Goal: Information Seeking & Learning: Learn about a topic

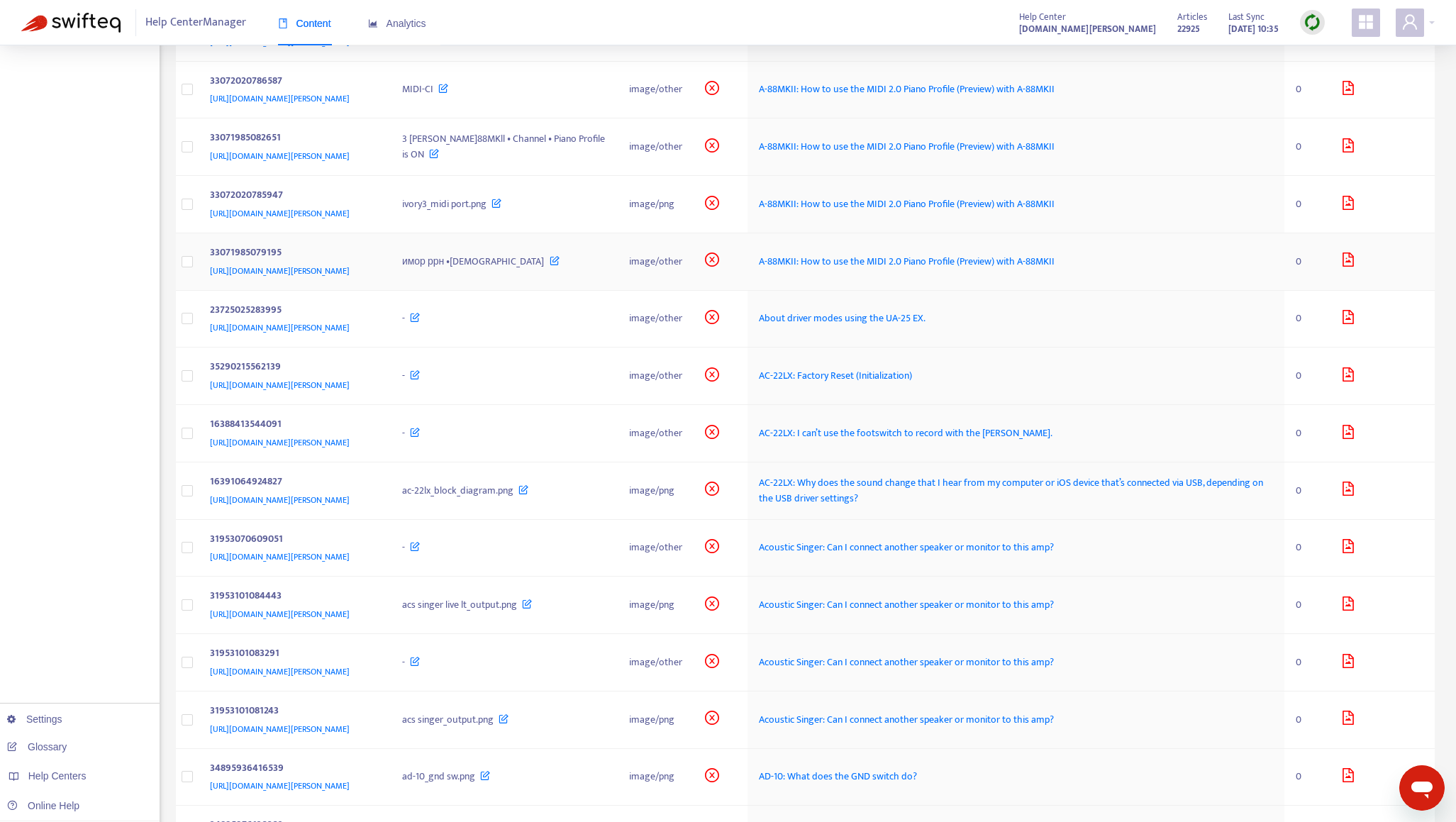
scroll to position [1135, 0]
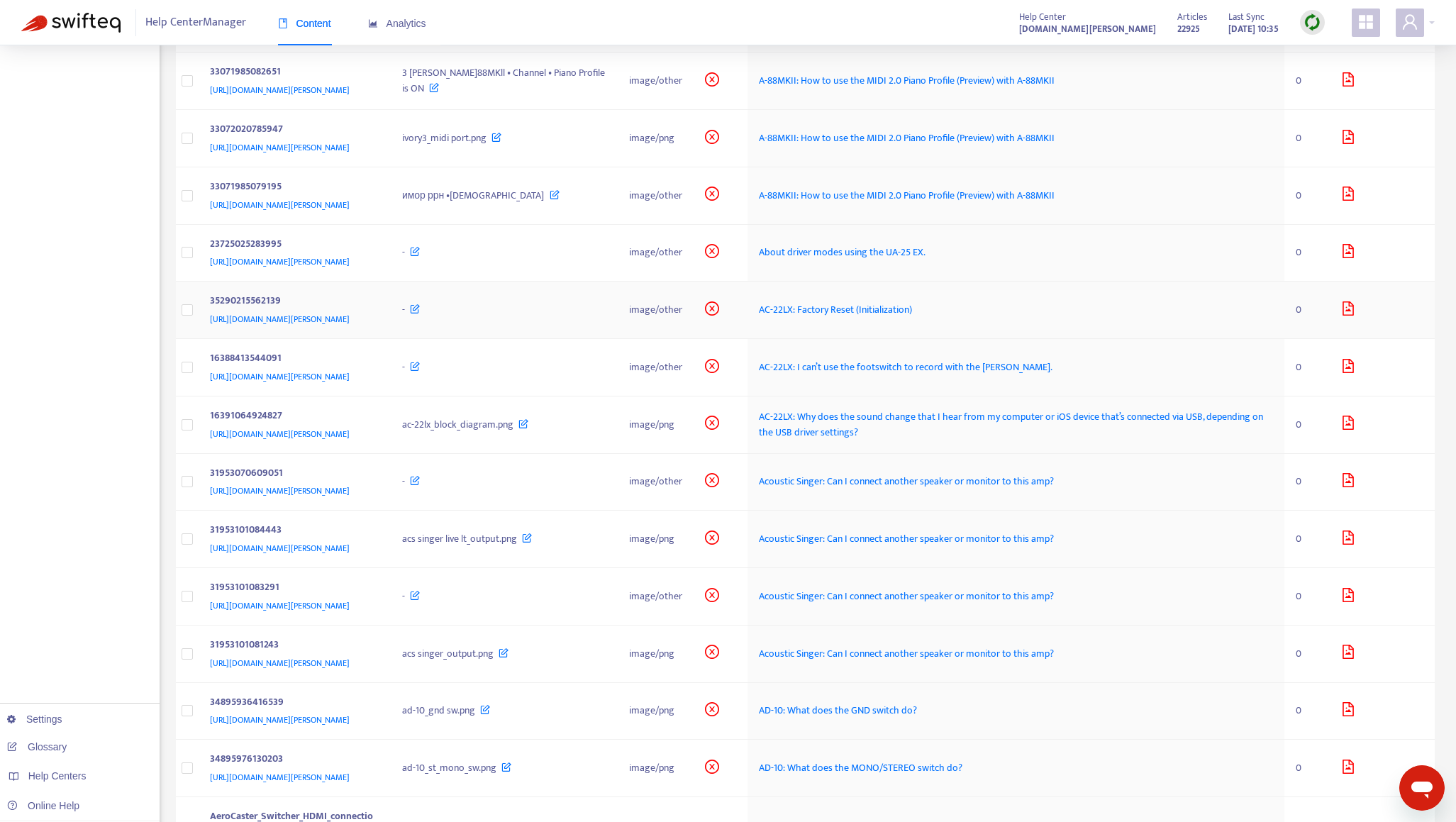
click at [374, 296] on div "35290215562139" at bounding box center [292, 301] width 165 height 18
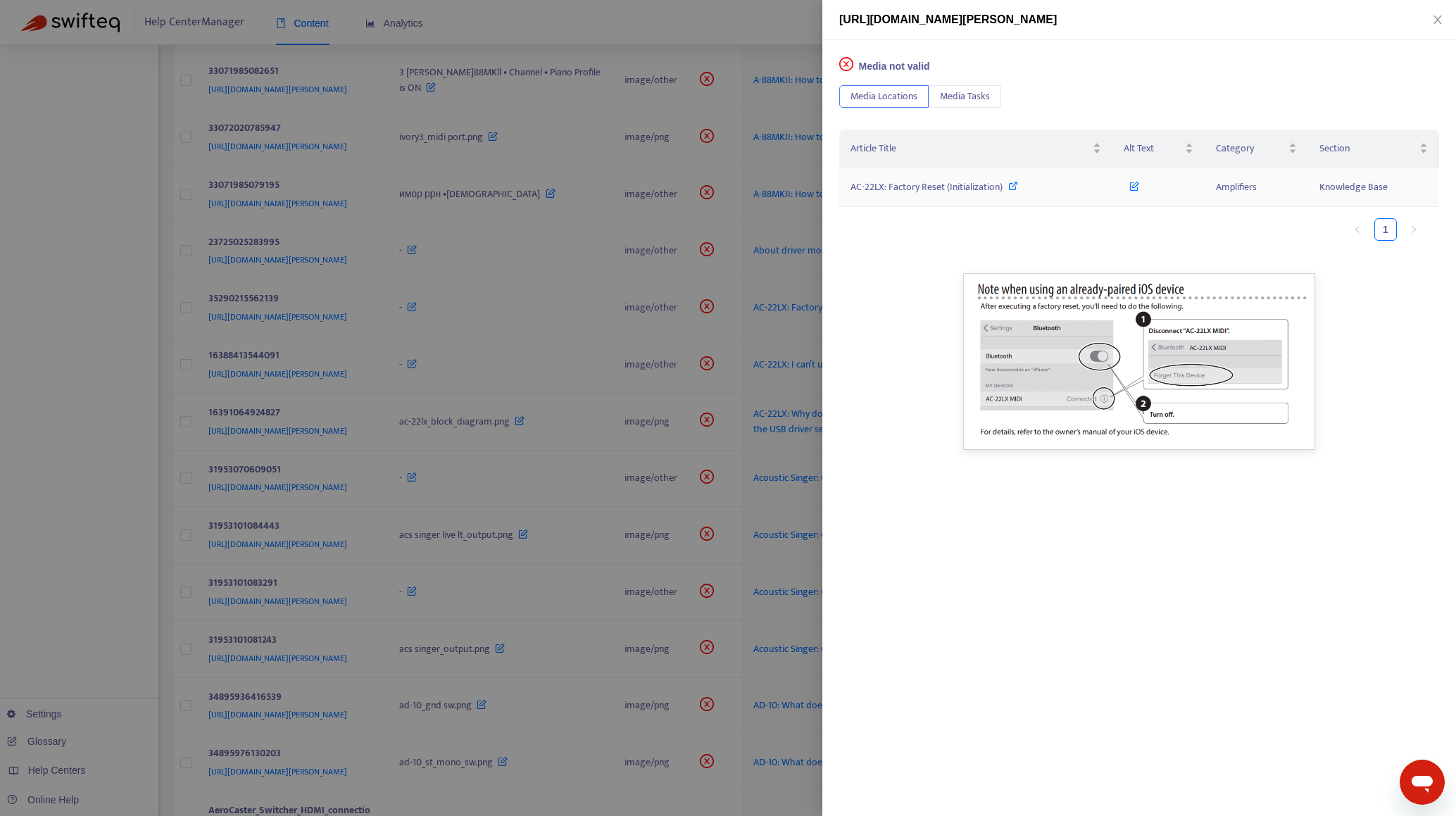
click at [953, 188] on span "AC-22LX: Factory Reset (Initialization)" at bounding box center [927, 187] width 152 height 16
click at [111, 421] on div at bounding box center [728, 408] width 1456 height 816
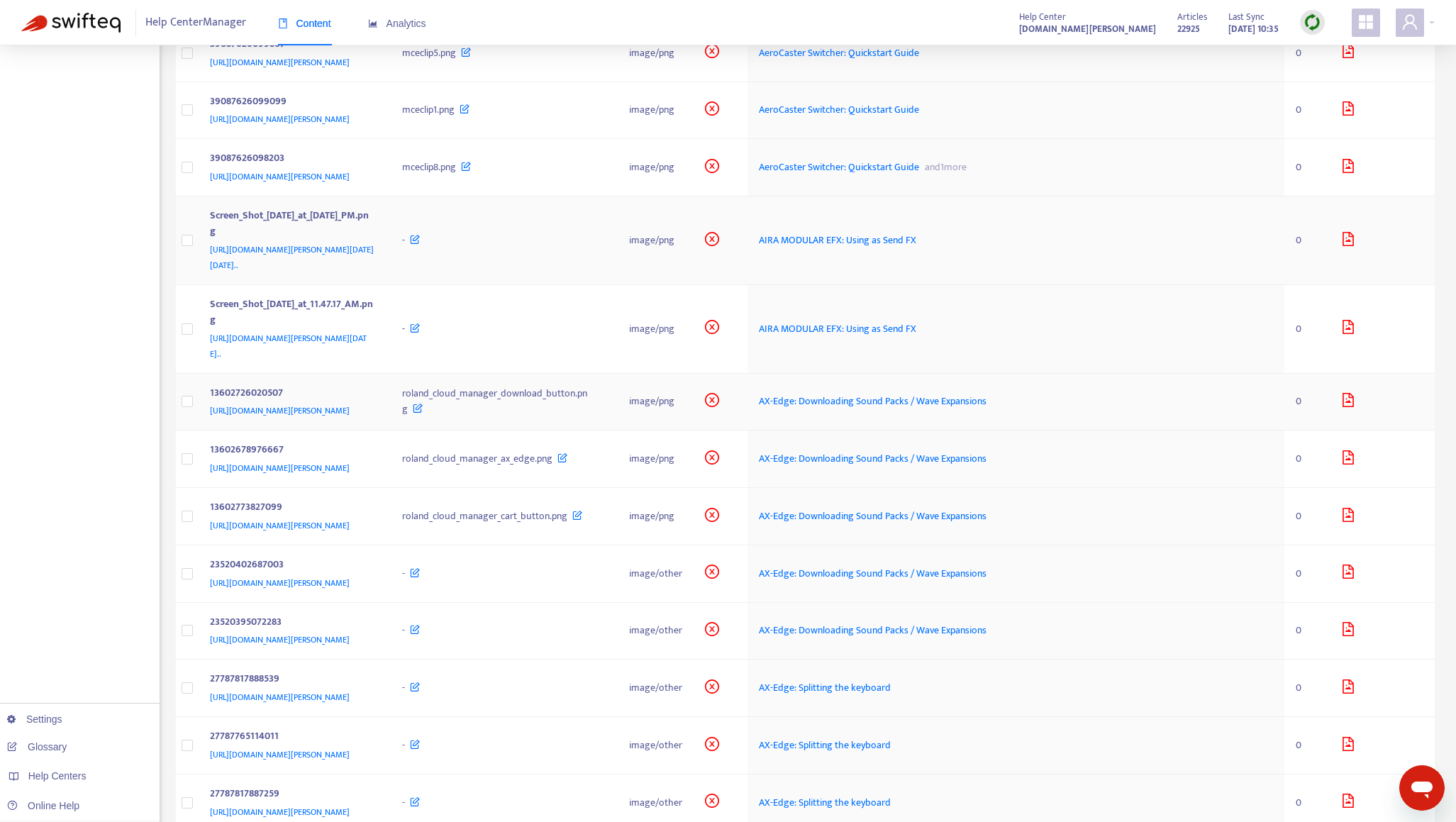
scroll to position [1985, 0]
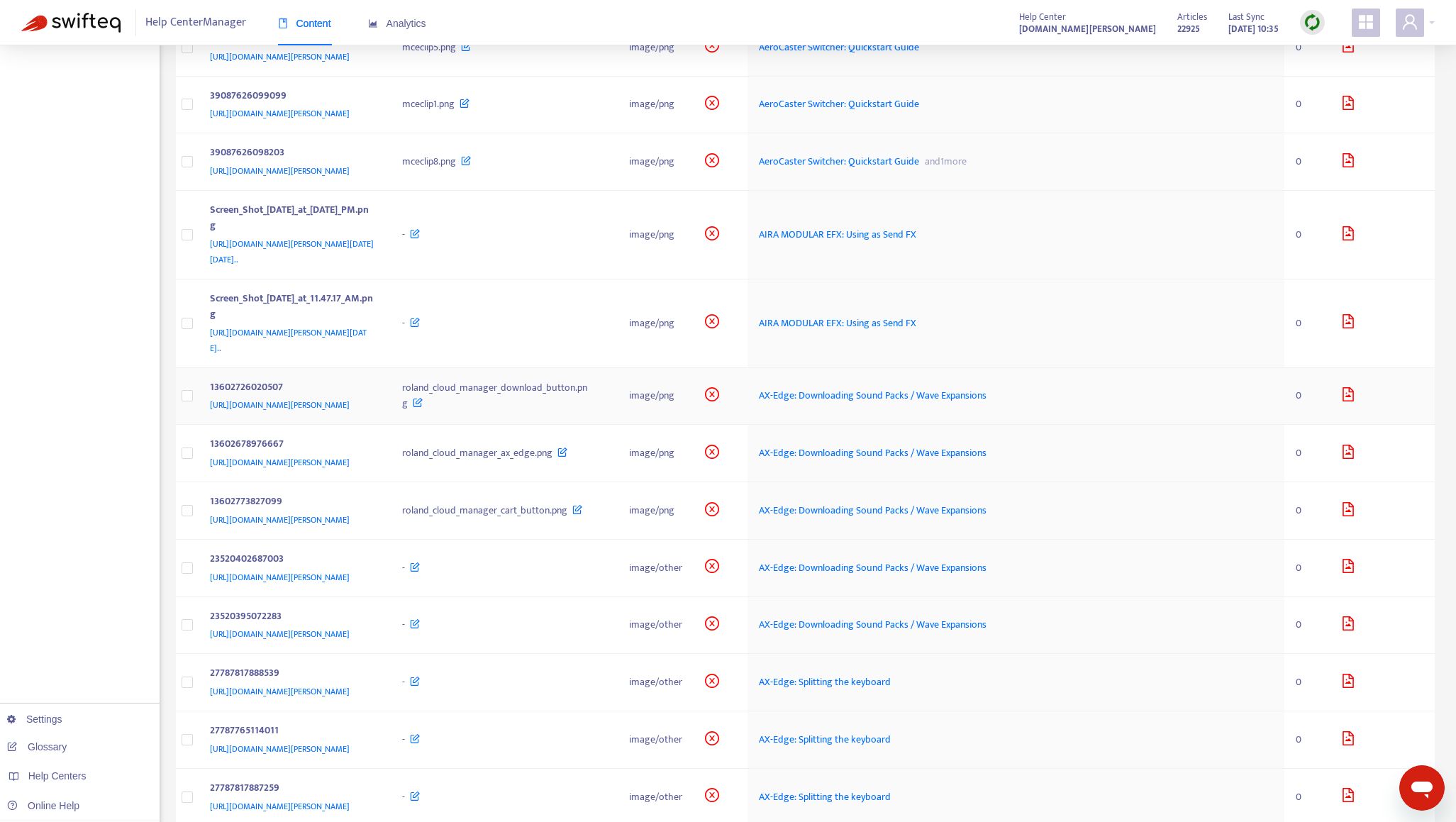
click at [374, 397] on div "[URL][DOMAIN_NAME][PERSON_NAME]" at bounding box center [292, 405] width 165 height 16
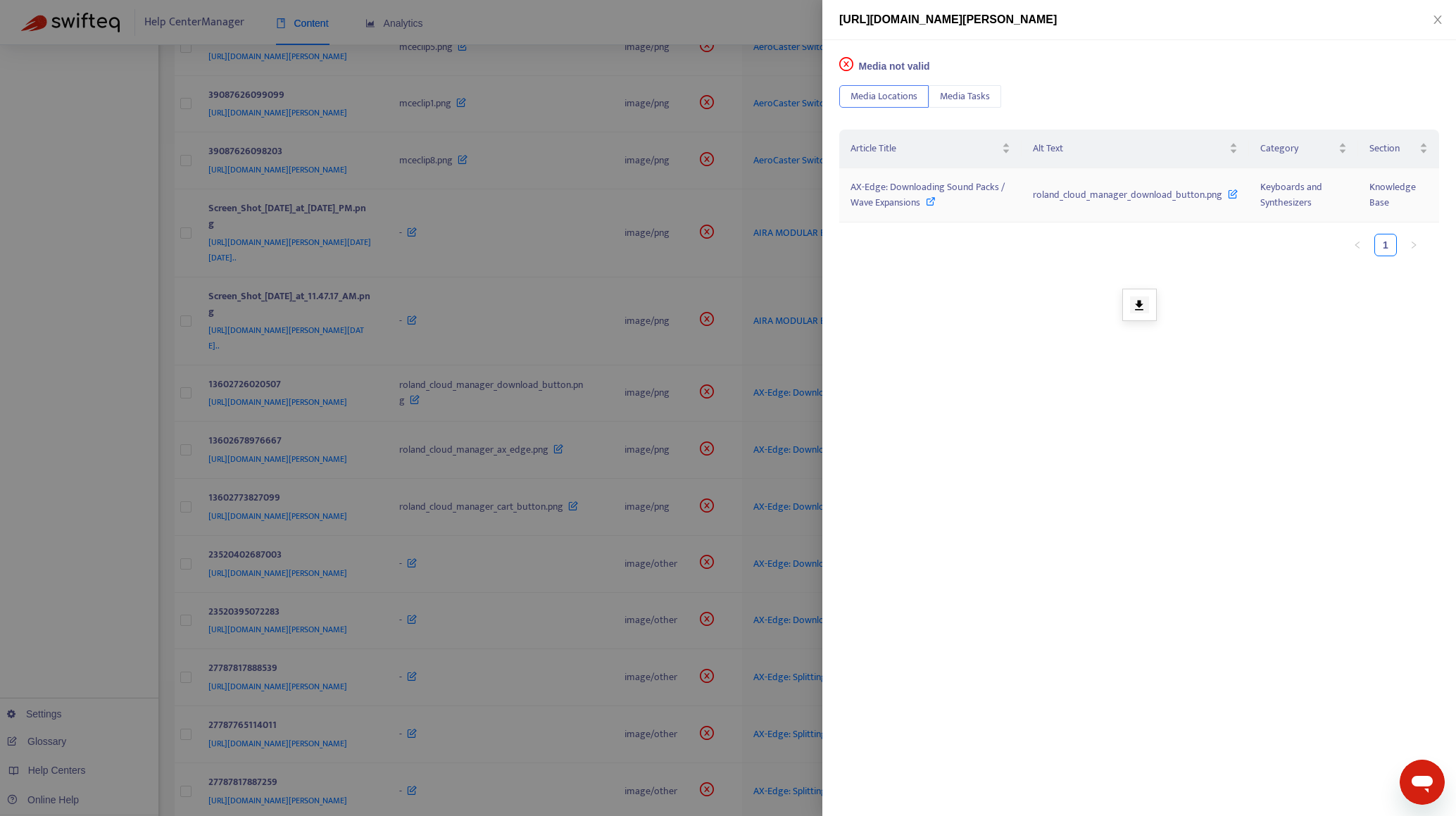
click at [950, 192] on span "AX-Edge: Downloading Sound Packs / Wave Expansions" at bounding box center [928, 194] width 154 height 32
click at [128, 501] on div at bounding box center [728, 408] width 1456 height 816
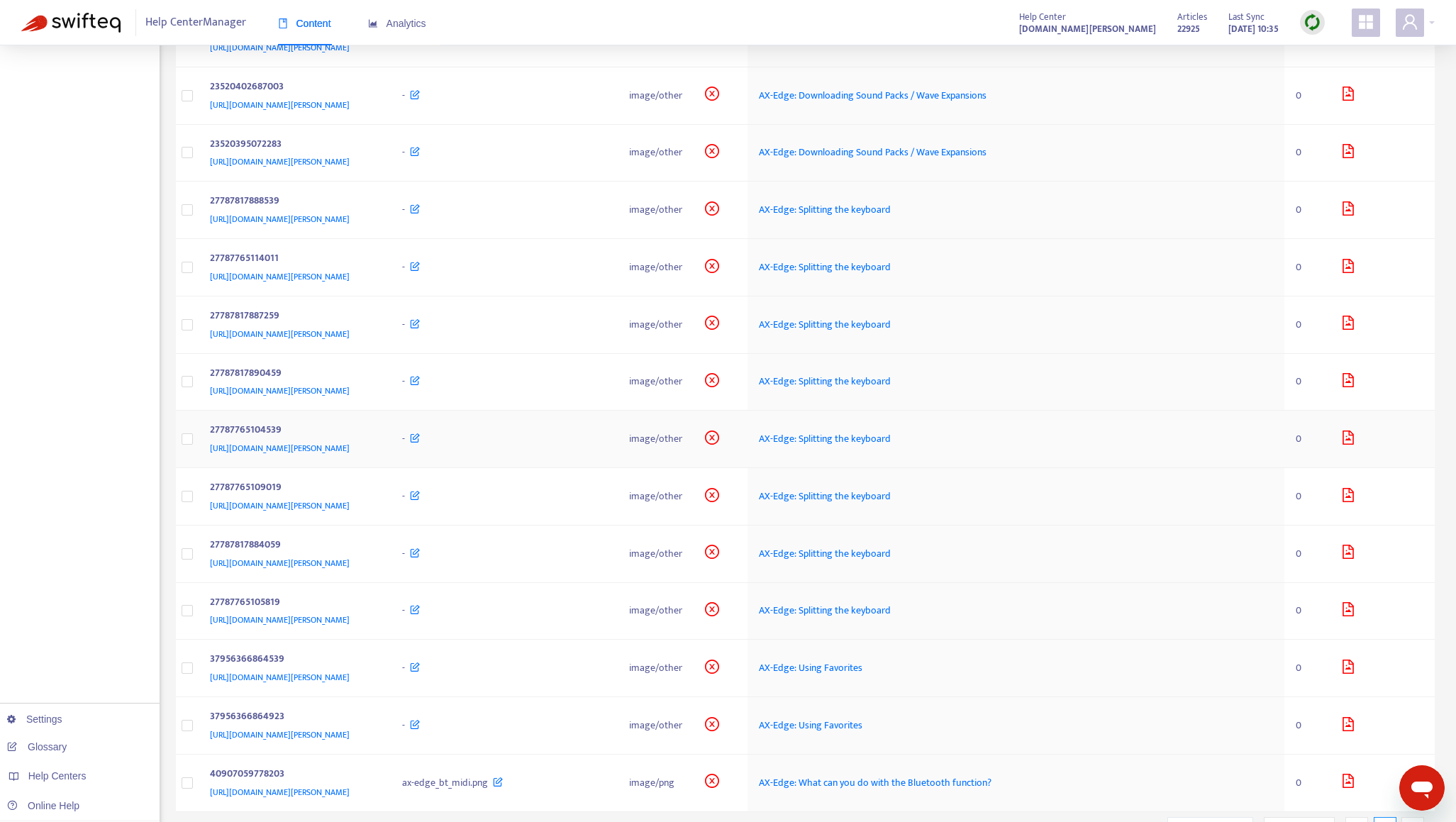
scroll to position [2496, 0]
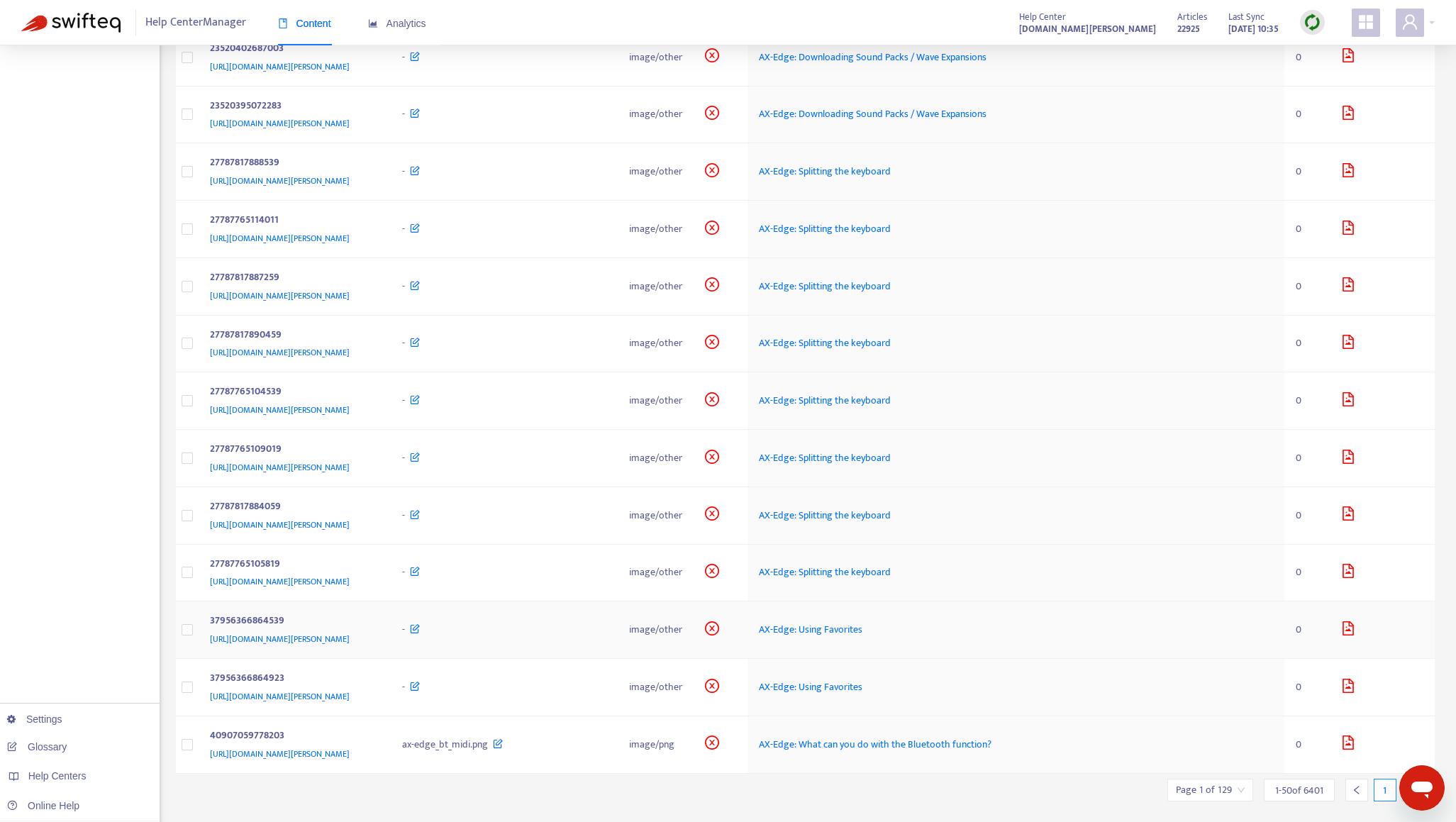
click at [374, 613] on div "37956366864539" at bounding box center [292, 622] width 165 height 18
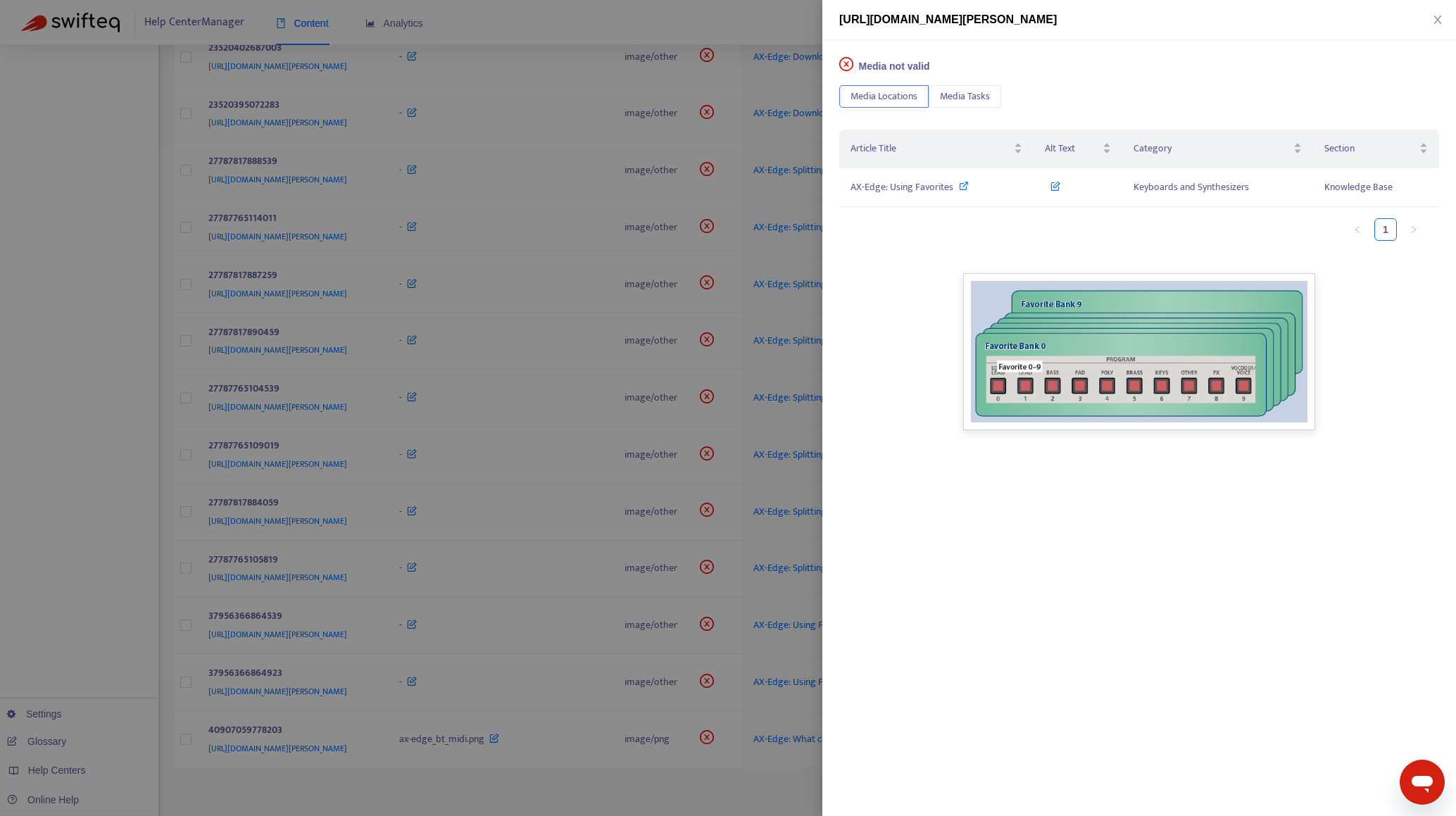
click at [602, 772] on div at bounding box center [728, 408] width 1456 height 816
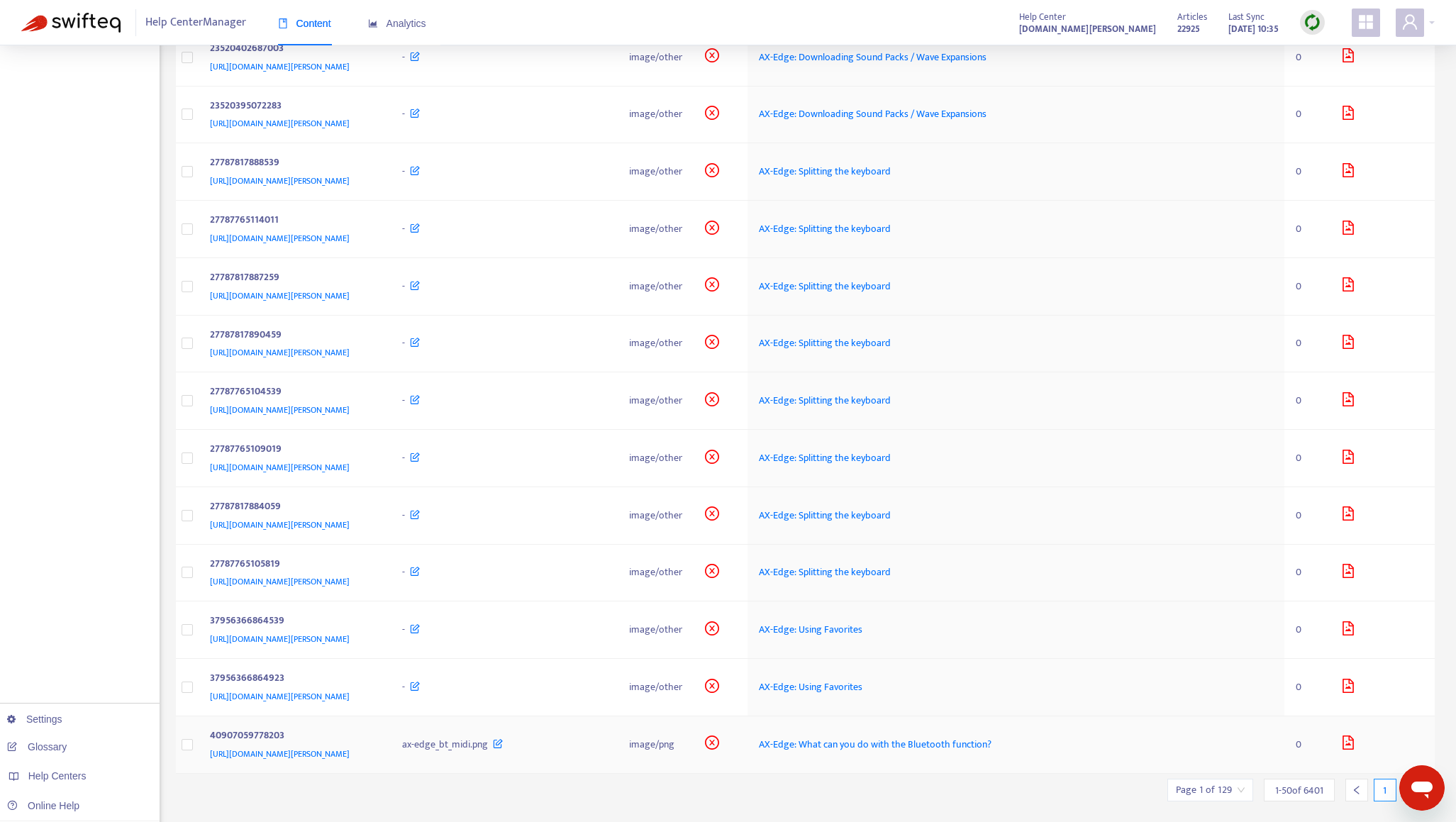
click at [374, 728] on div "40907059778203" at bounding box center [292, 737] width 165 height 18
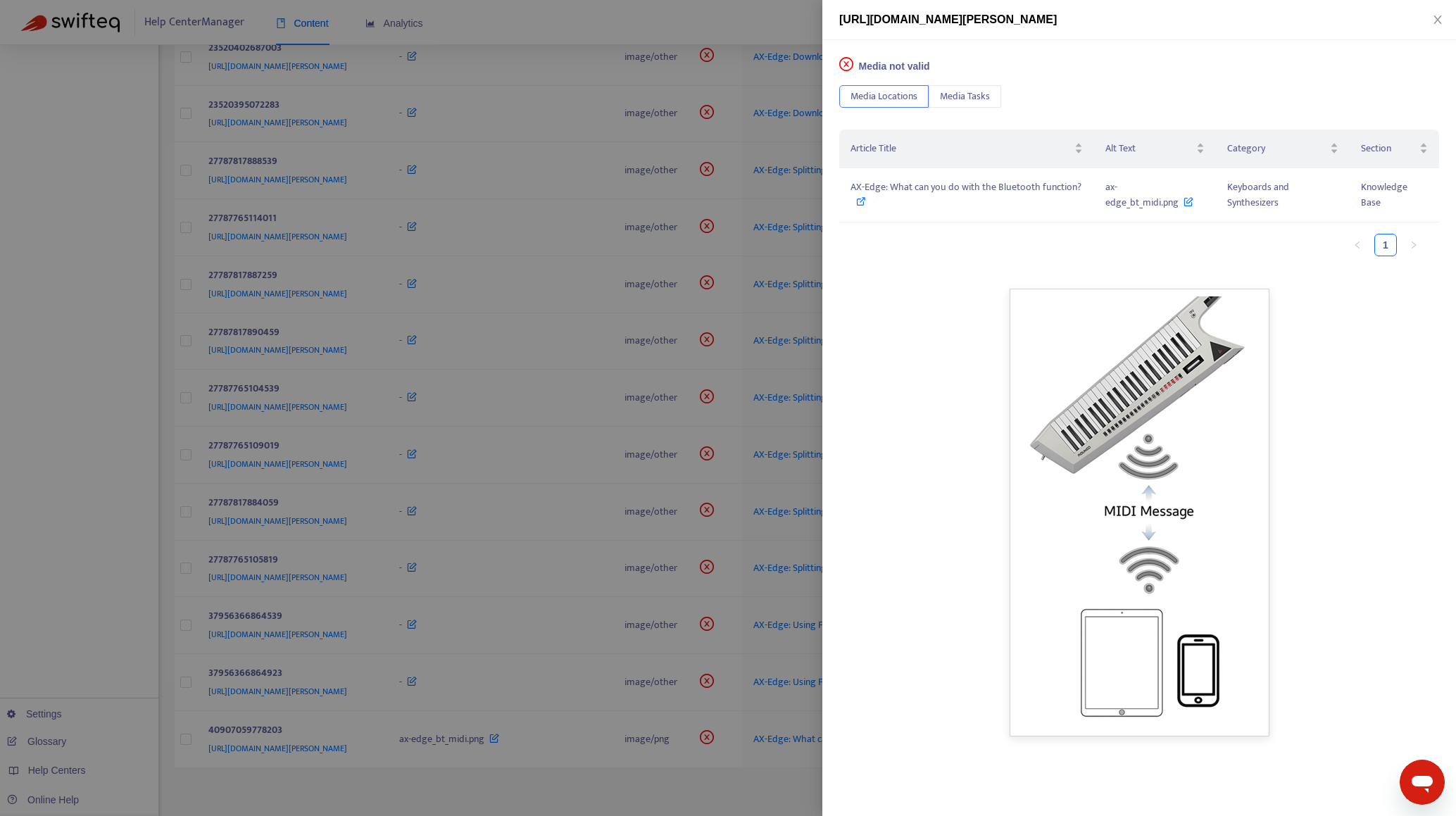
click at [516, 772] on div at bounding box center [728, 408] width 1456 height 816
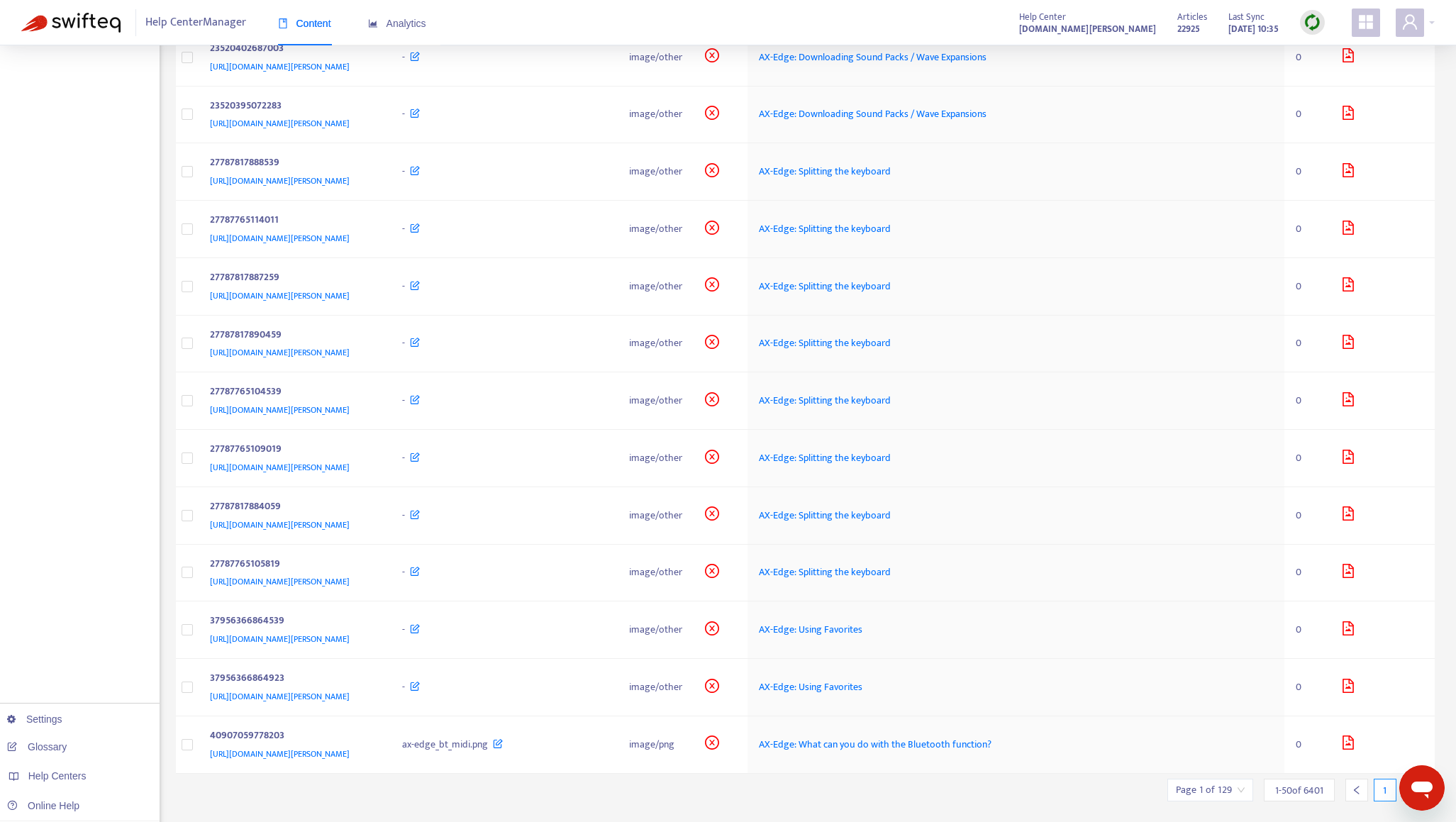
click at [1405, 778] on div at bounding box center [1412, 790] width 23 height 23
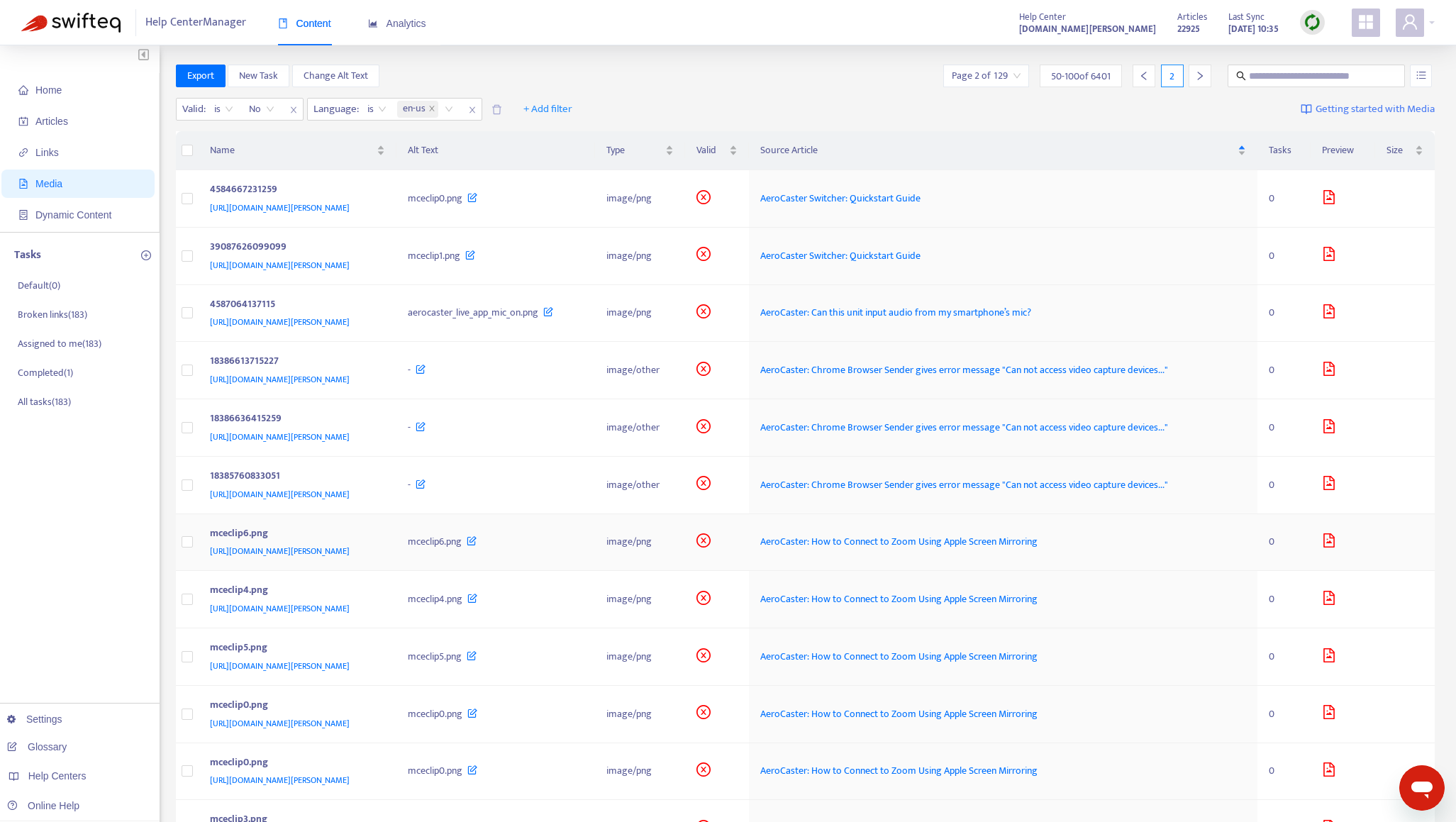
scroll to position [0, 0]
click at [380, 203] on div "[URL][DOMAIN_NAME][PERSON_NAME]" at bounding box center [294, 210] width 170 height 16
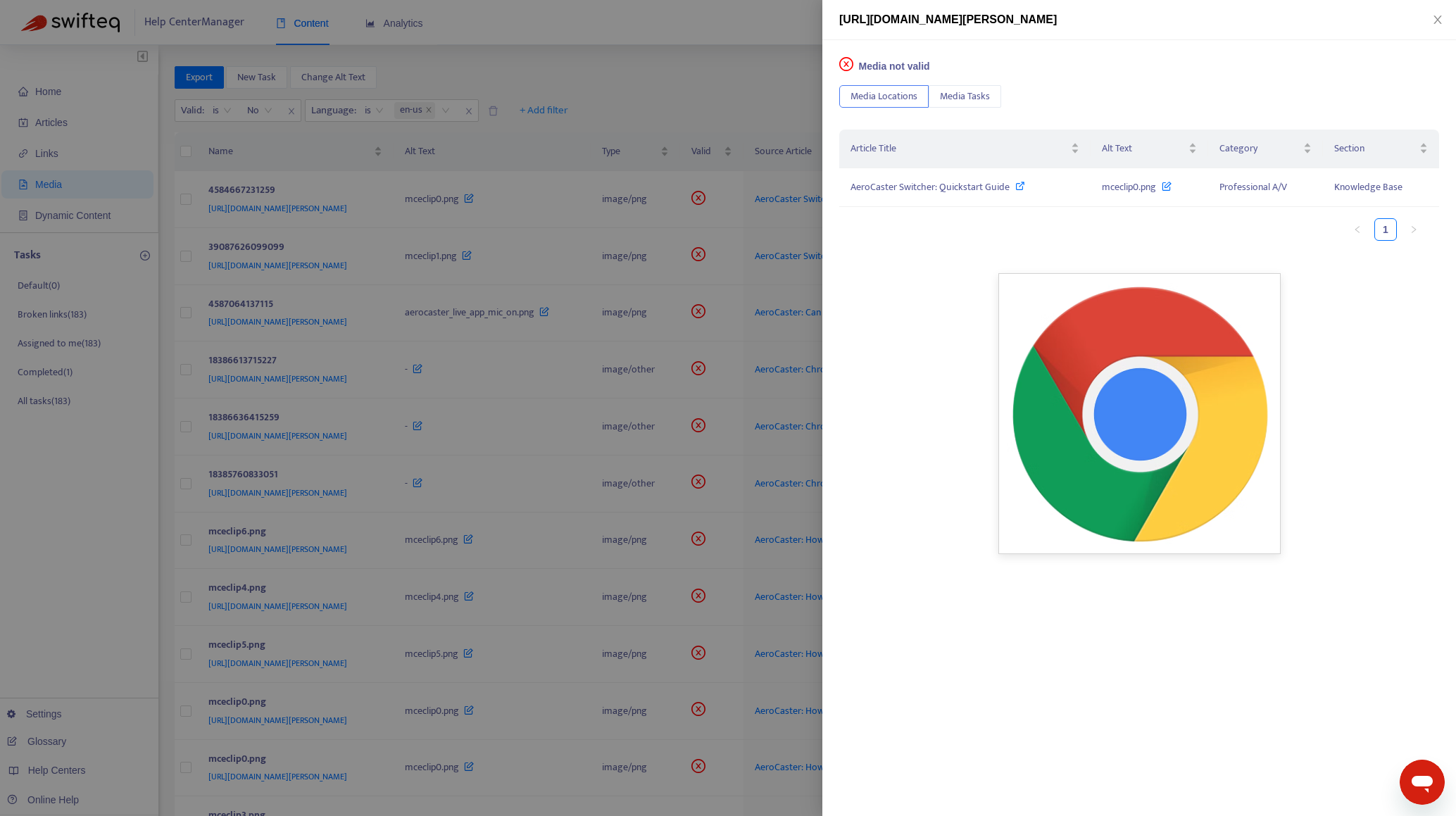
click at [667, 164] on div at bounding box center [728, 408] width 1456 height 816
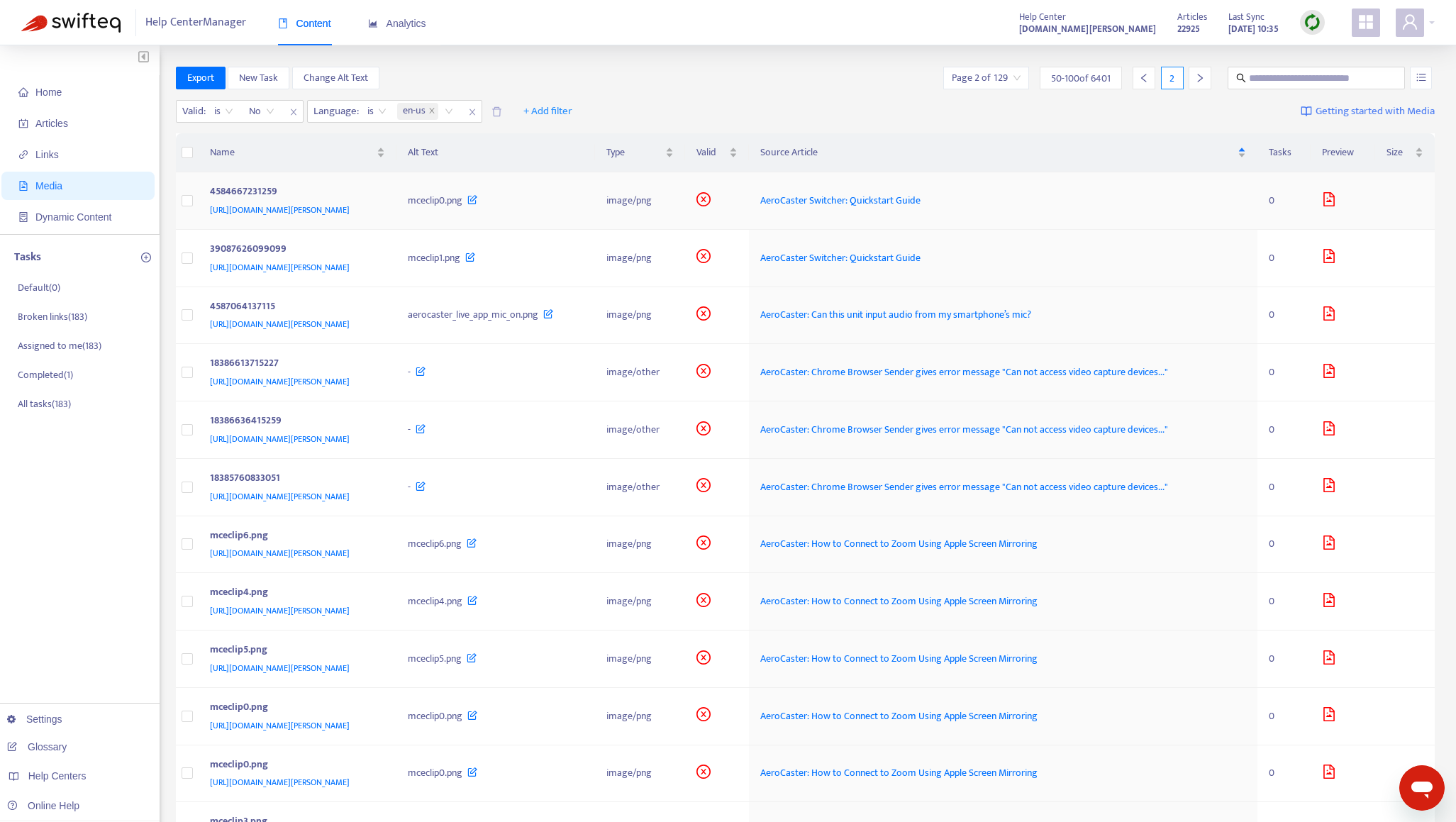
click at [1336, 198] on icon "file-image" at bounding box center [1329, 199] width 14 height 14
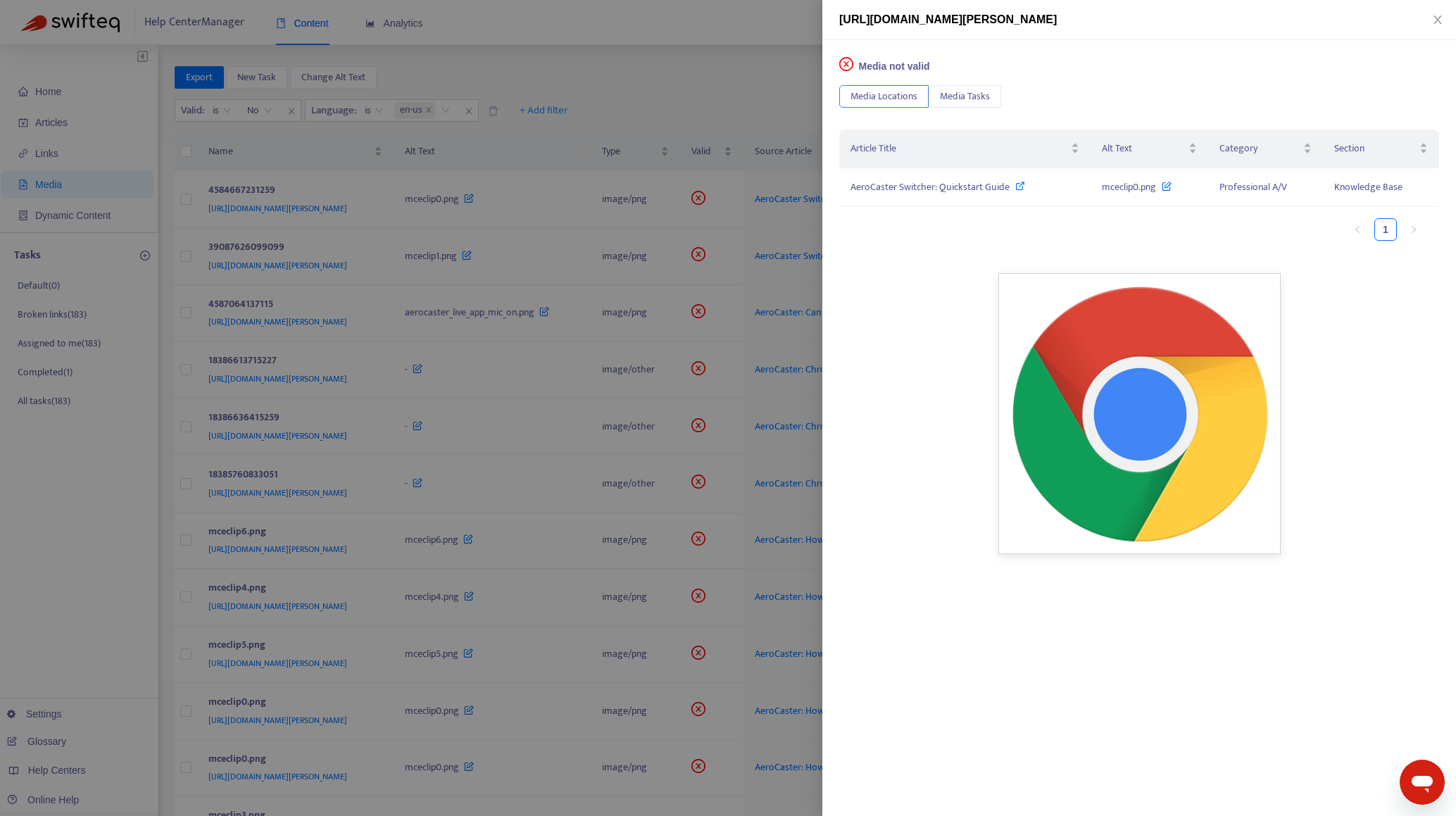
click at [707, 97] on div at bounding box center [728, 408] width 1456 height 816
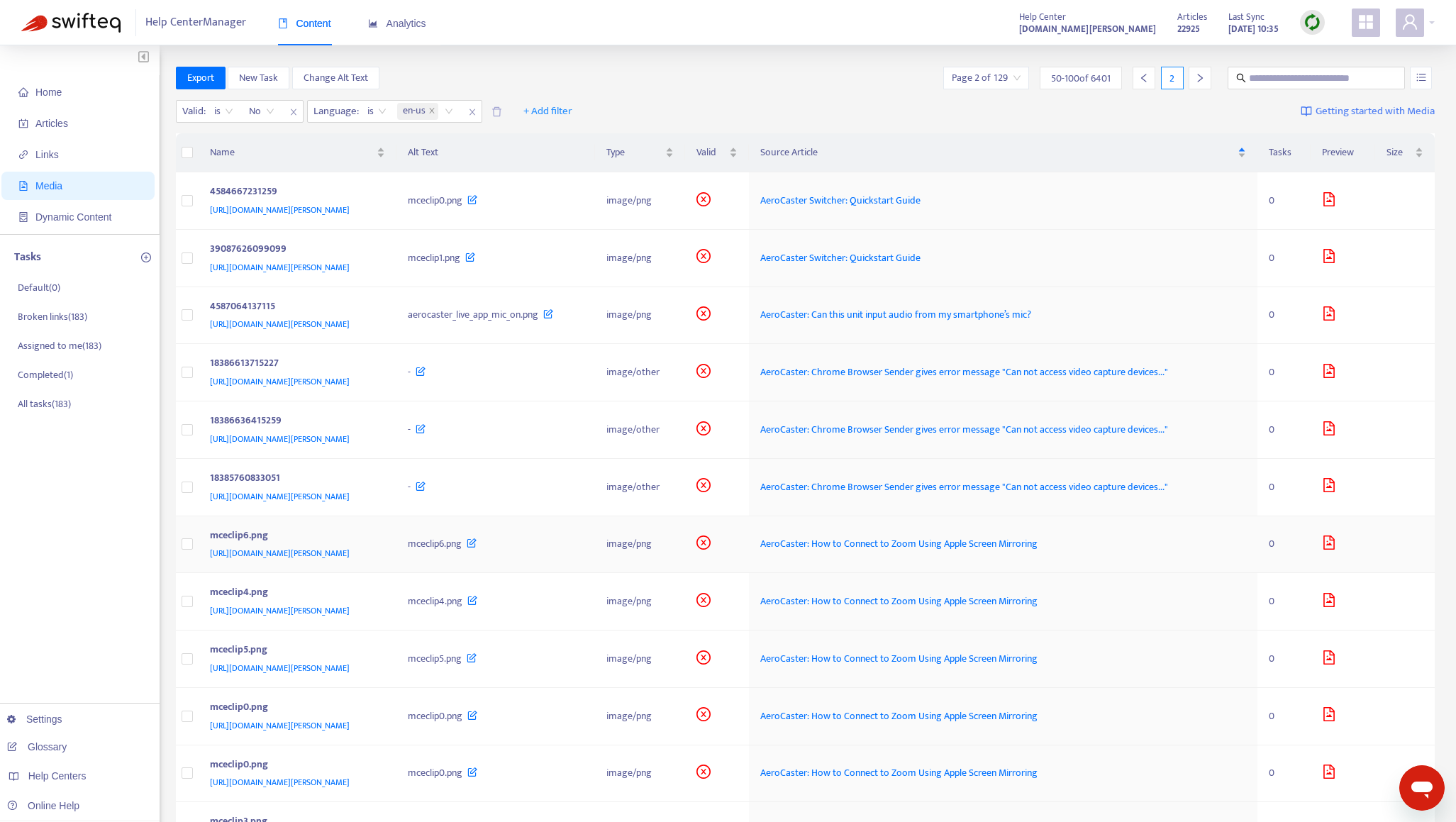
click at [596, 560] on td "mceclip6.png" at bounding box center [495, 545] width 199 height 57
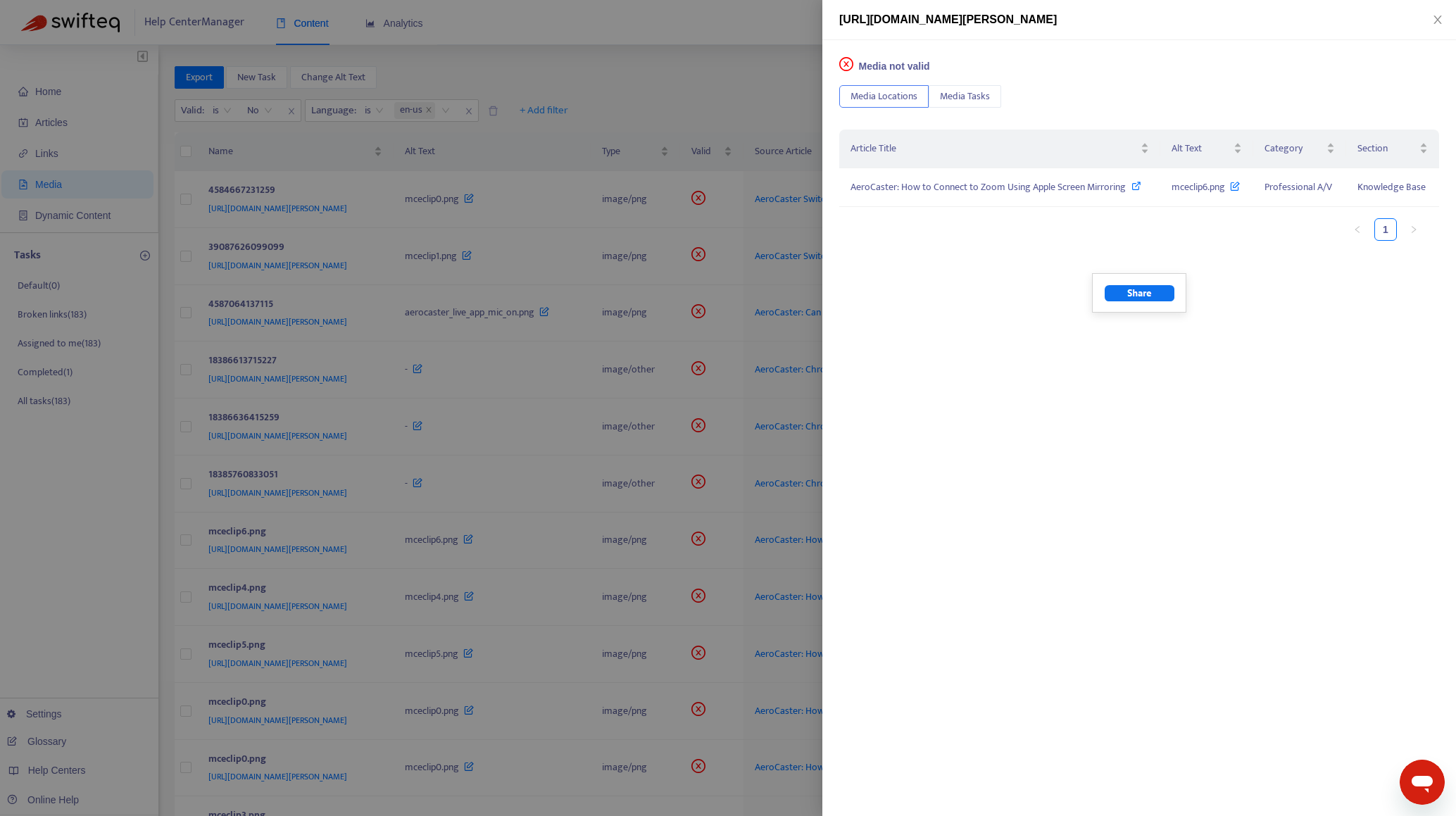
click at [616, 104] on div at bounding box center [728, 408] width 1456 height 816
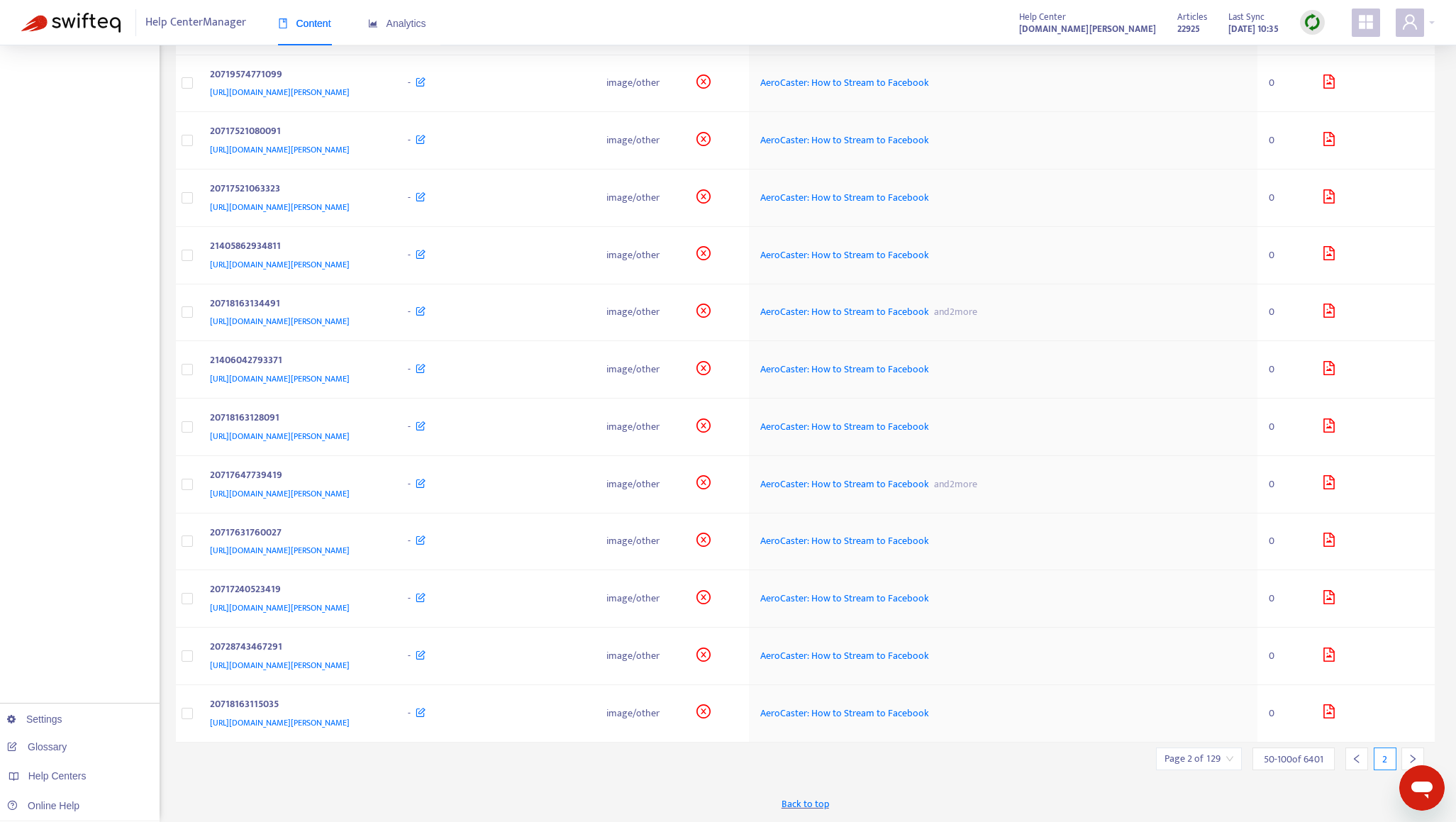
scroll to position [2308, 0]
click at [1416, 750] on div at bounding box center [1412, 758] width 23 height 23
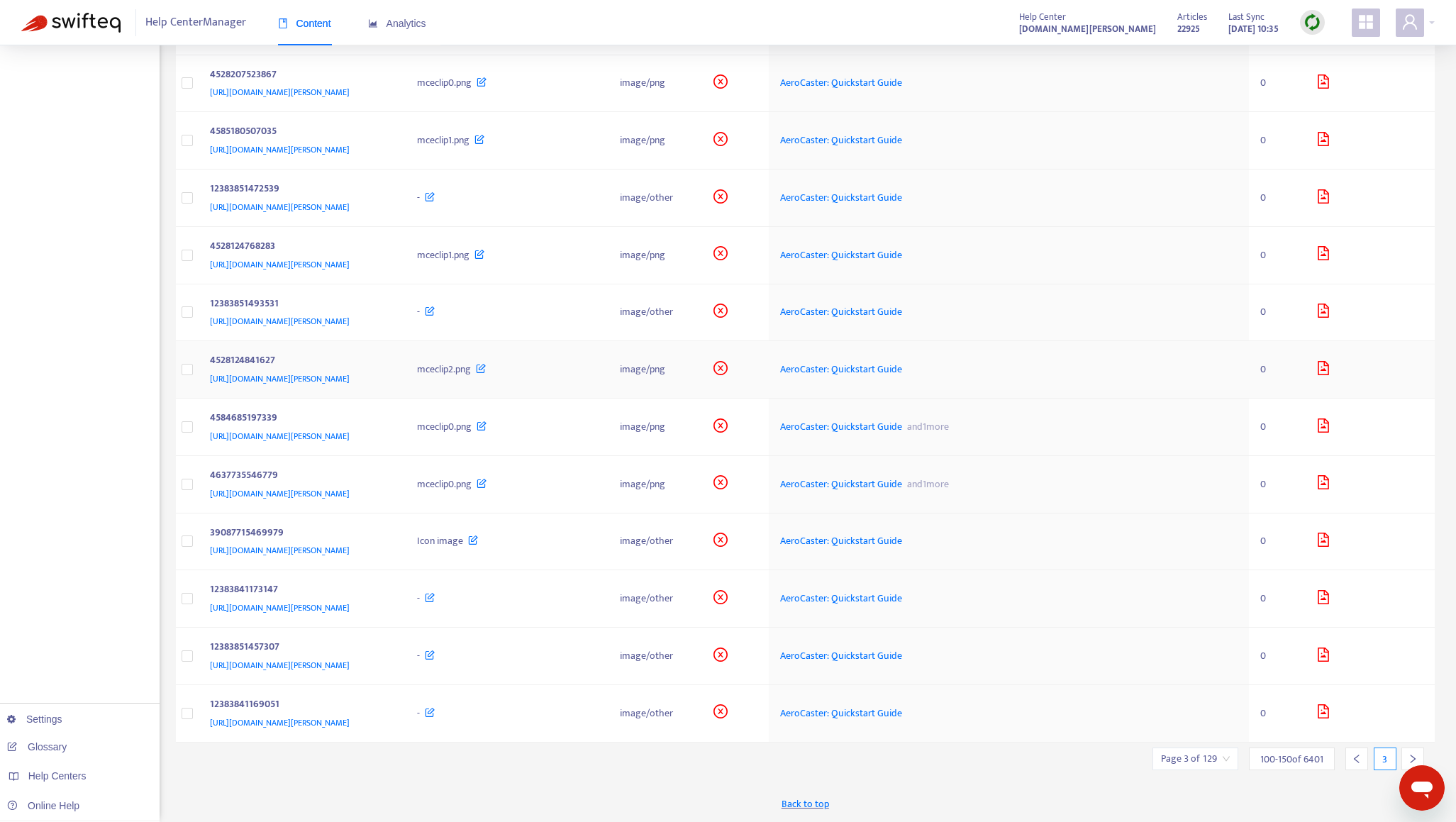
scroll to position [2294, 0]
click at [1413, 757] on icon "right" at bounding box center [1412, 758] width 10 height 10
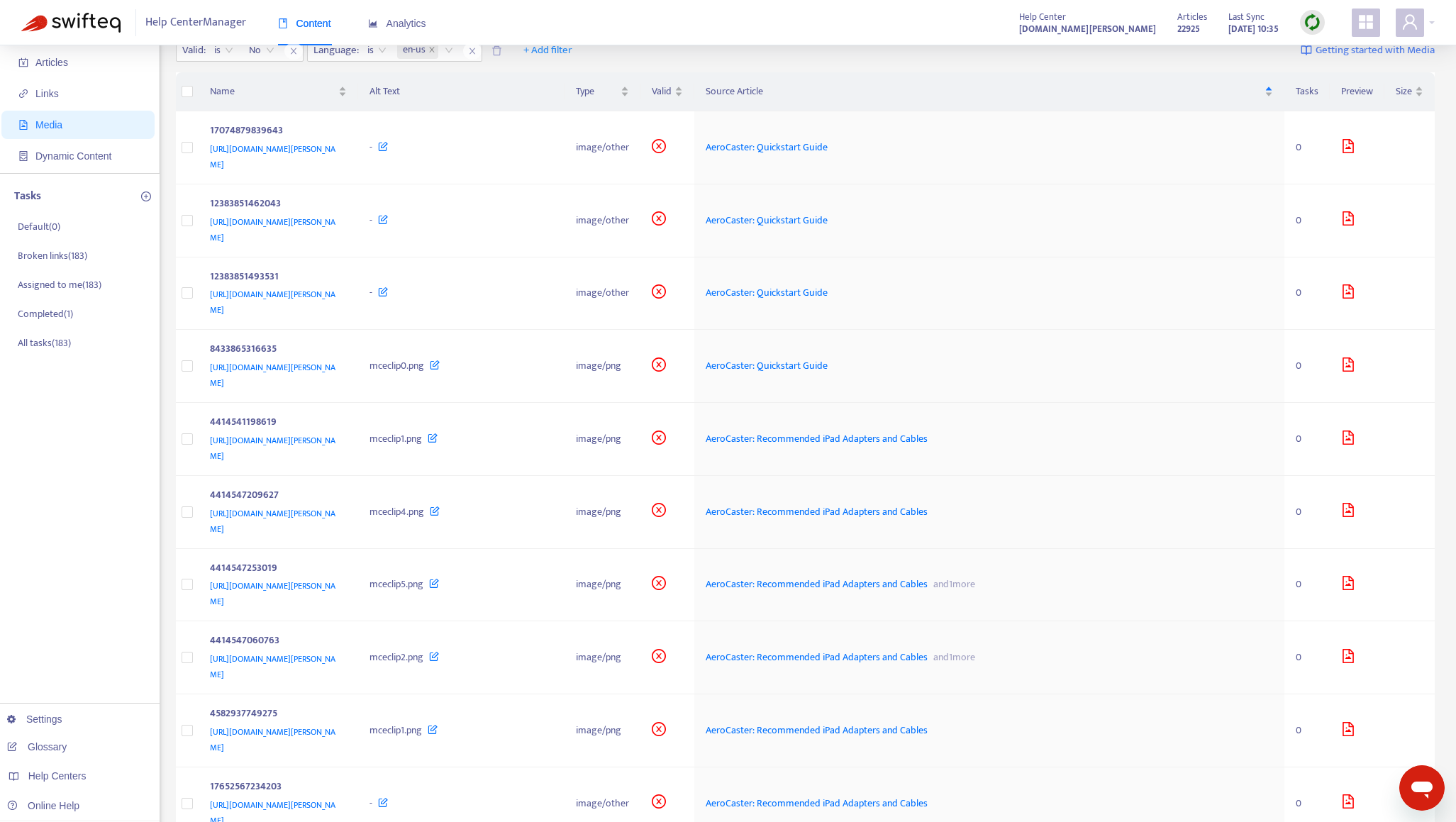
scroll to position [0, 0]
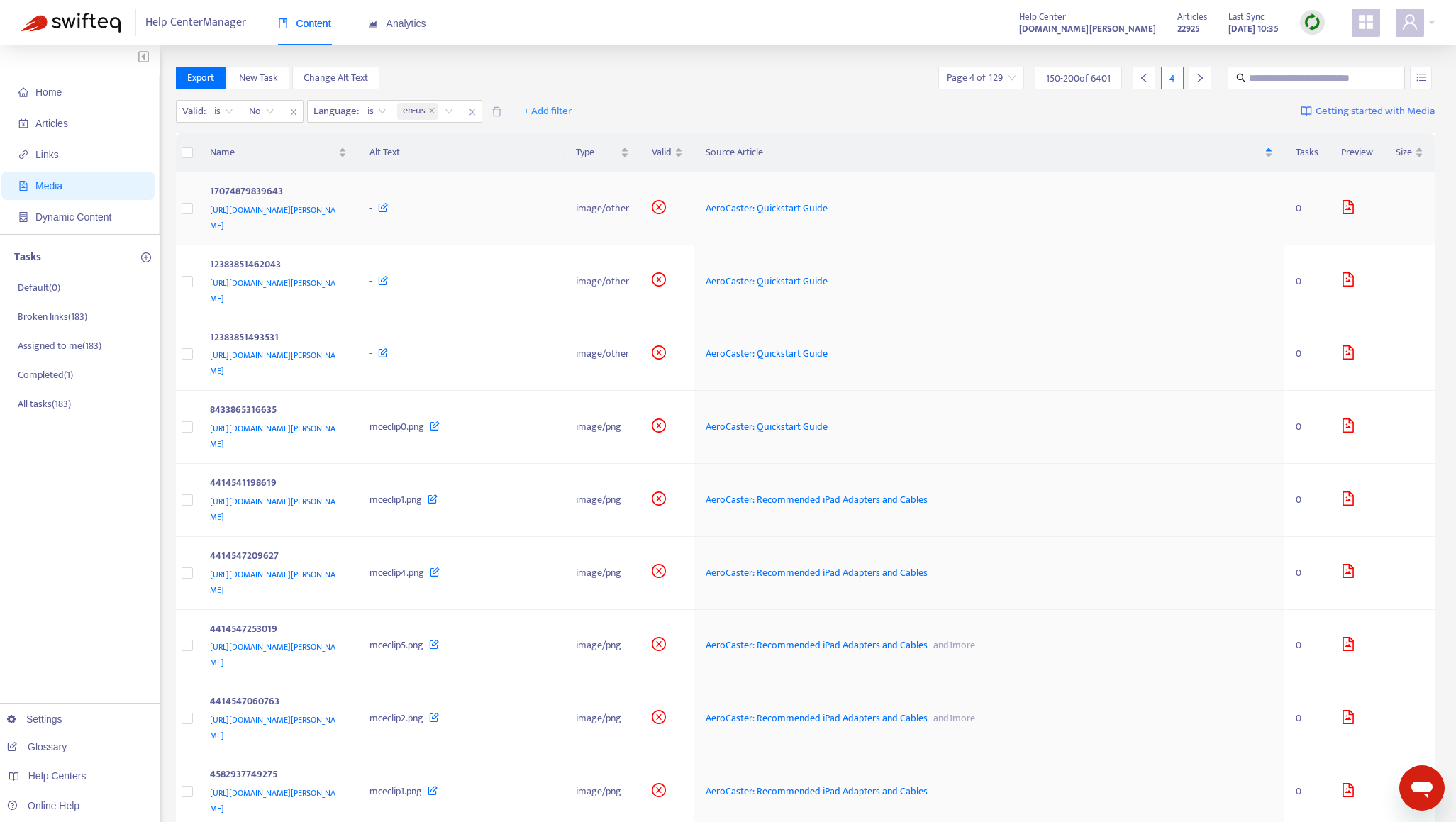
click at [342, 194] on div "17074879839643" at bounding box center [275, 192] width 131 height 18
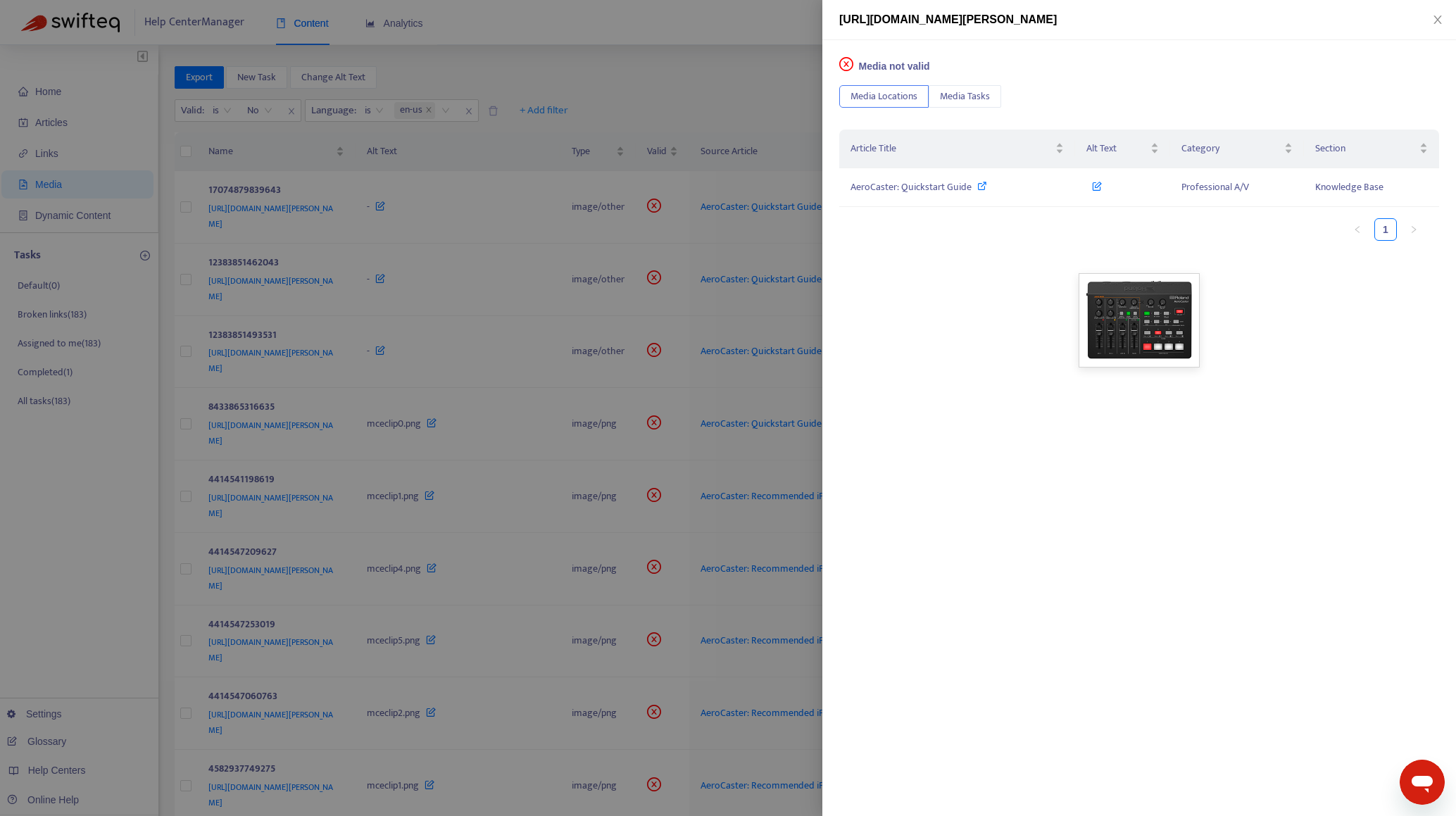
click at [555, 149] on div at bounding box center [728, 408] width 1456 height 816
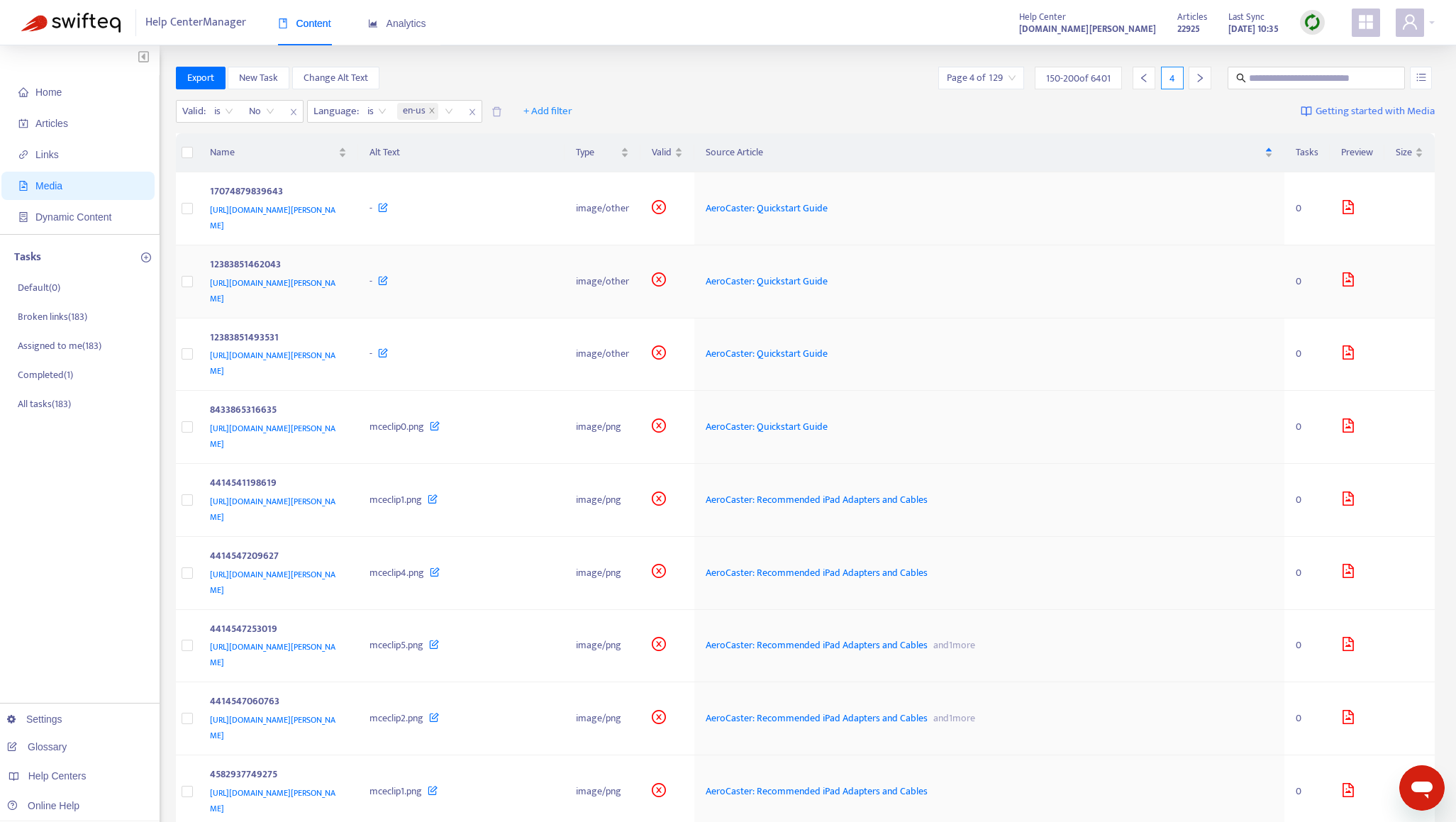
click at [342, 275] on div "[URL][DOMAIN_NAME][PERSON_NAME]" at bounding box center [275, 291] width 131 height 31
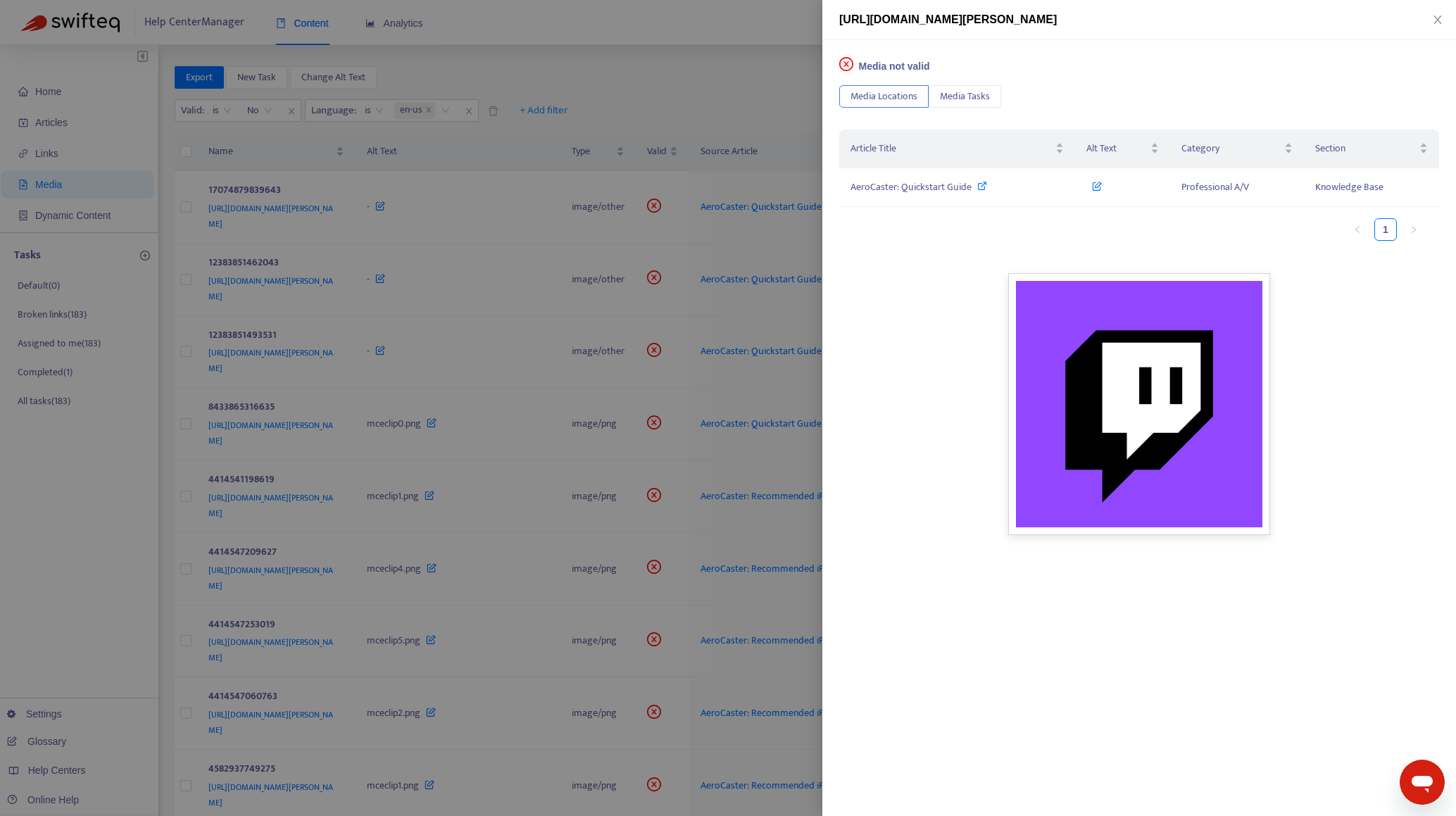
click at [629, 104] on div at bounding box center [728, 408] width 1456 height 816
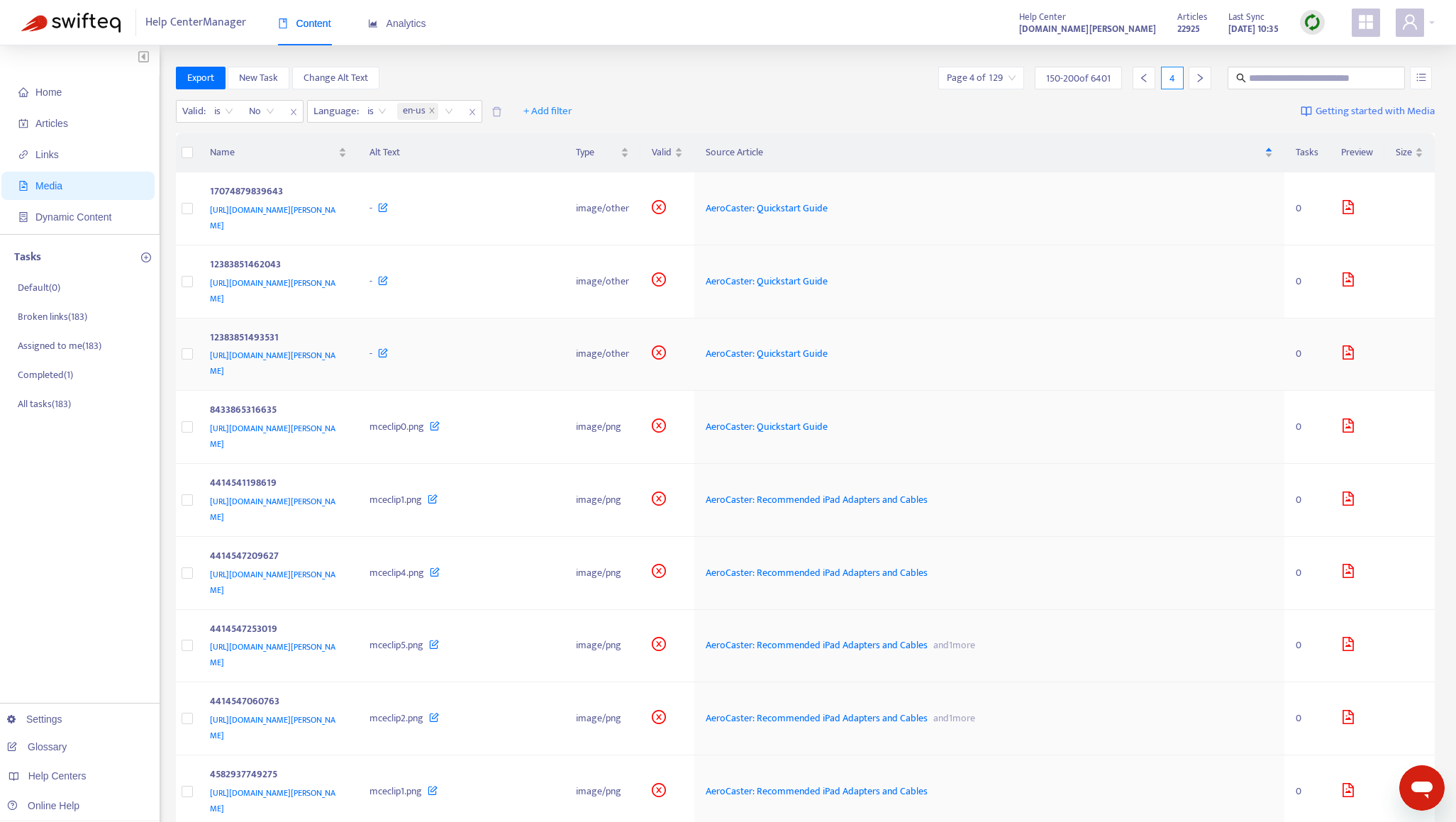
click at [342, 330] on div "12383851493531" at bounding box center [275, 339] width 131 height 18
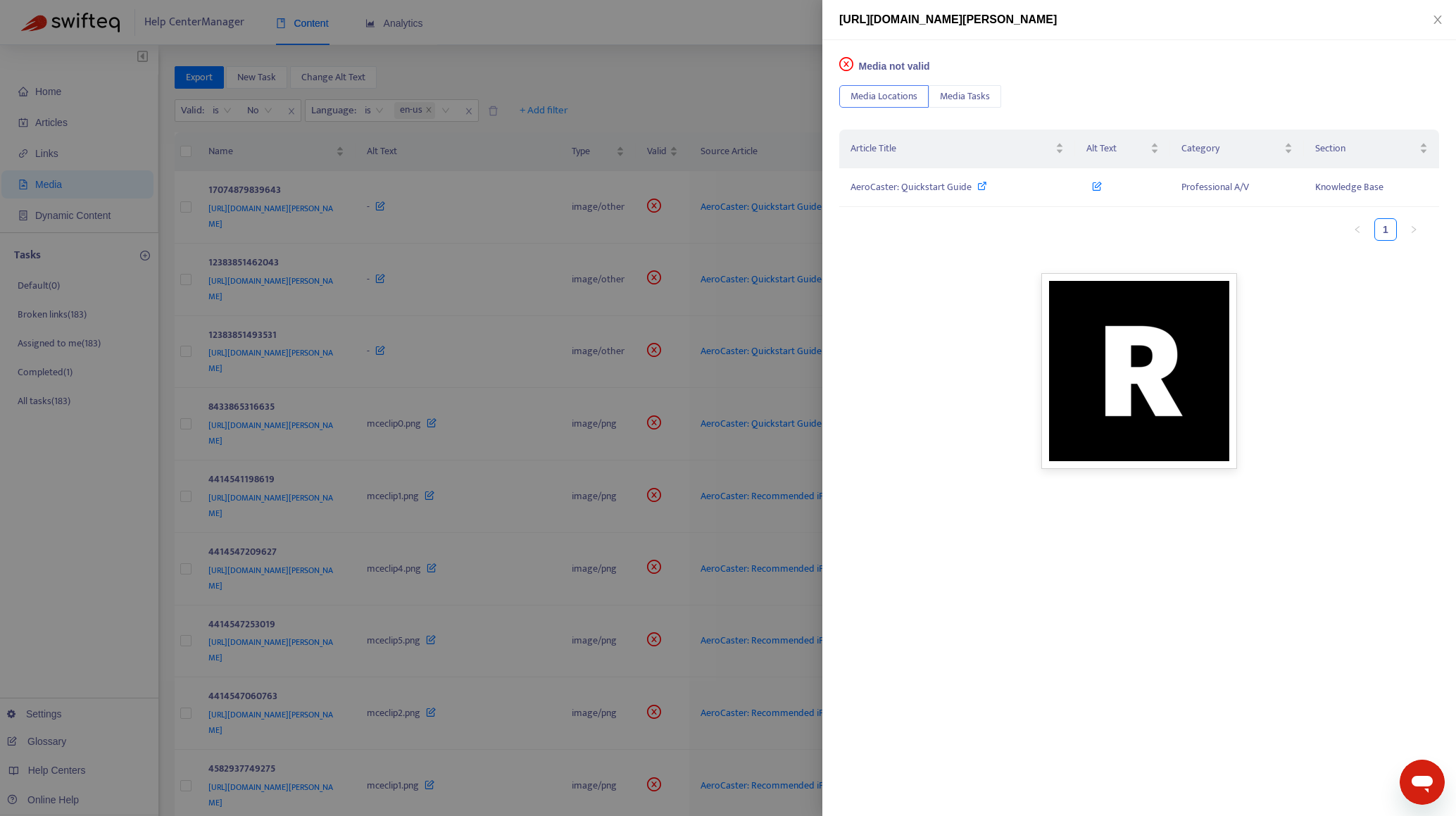
click at [685, 86] on div at bounding box center [728, 408] width 1456 height 816
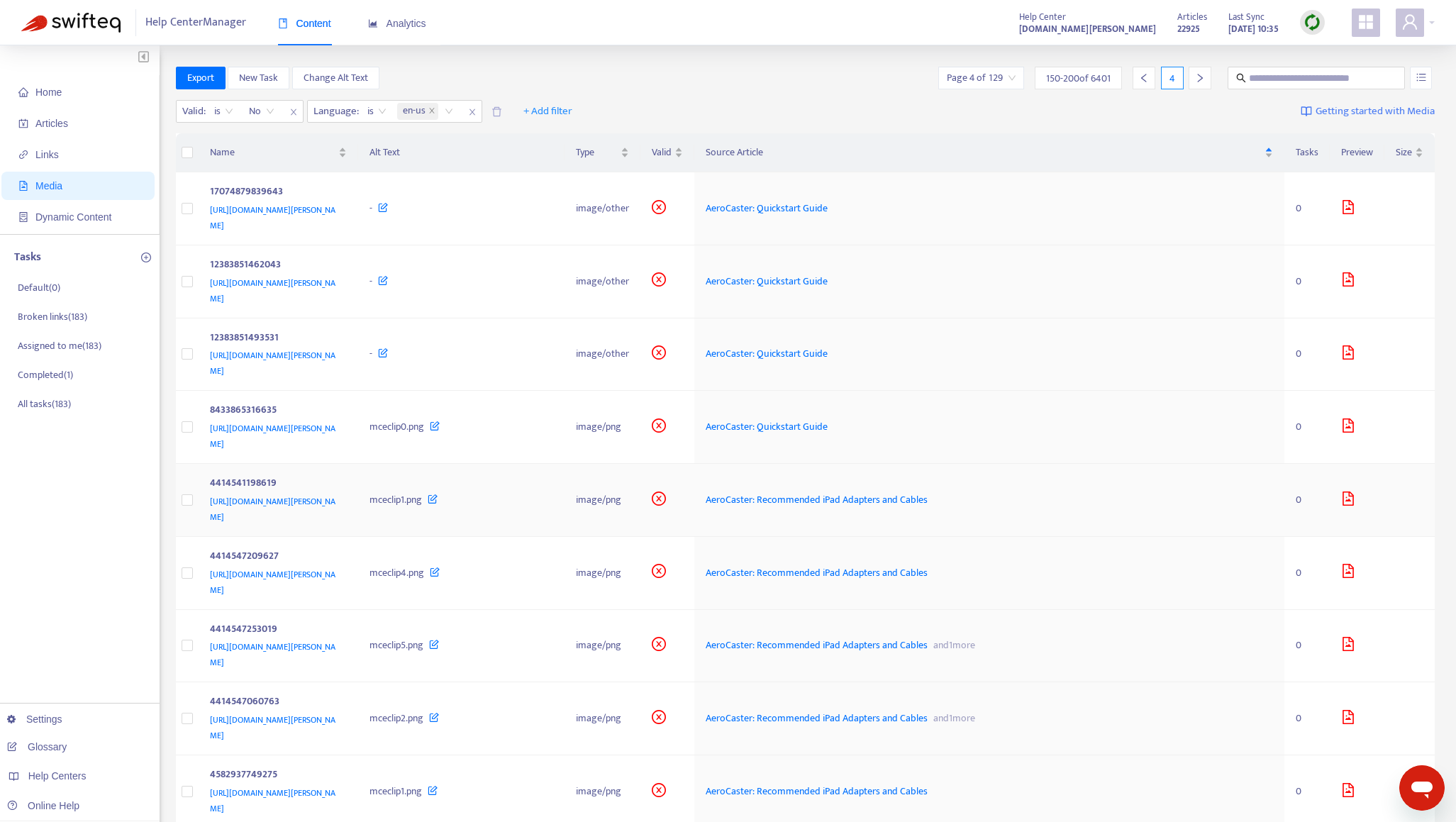
click at [342, 475] on div "4414541198619" at bounding box center [275, 484] width 131 height 18
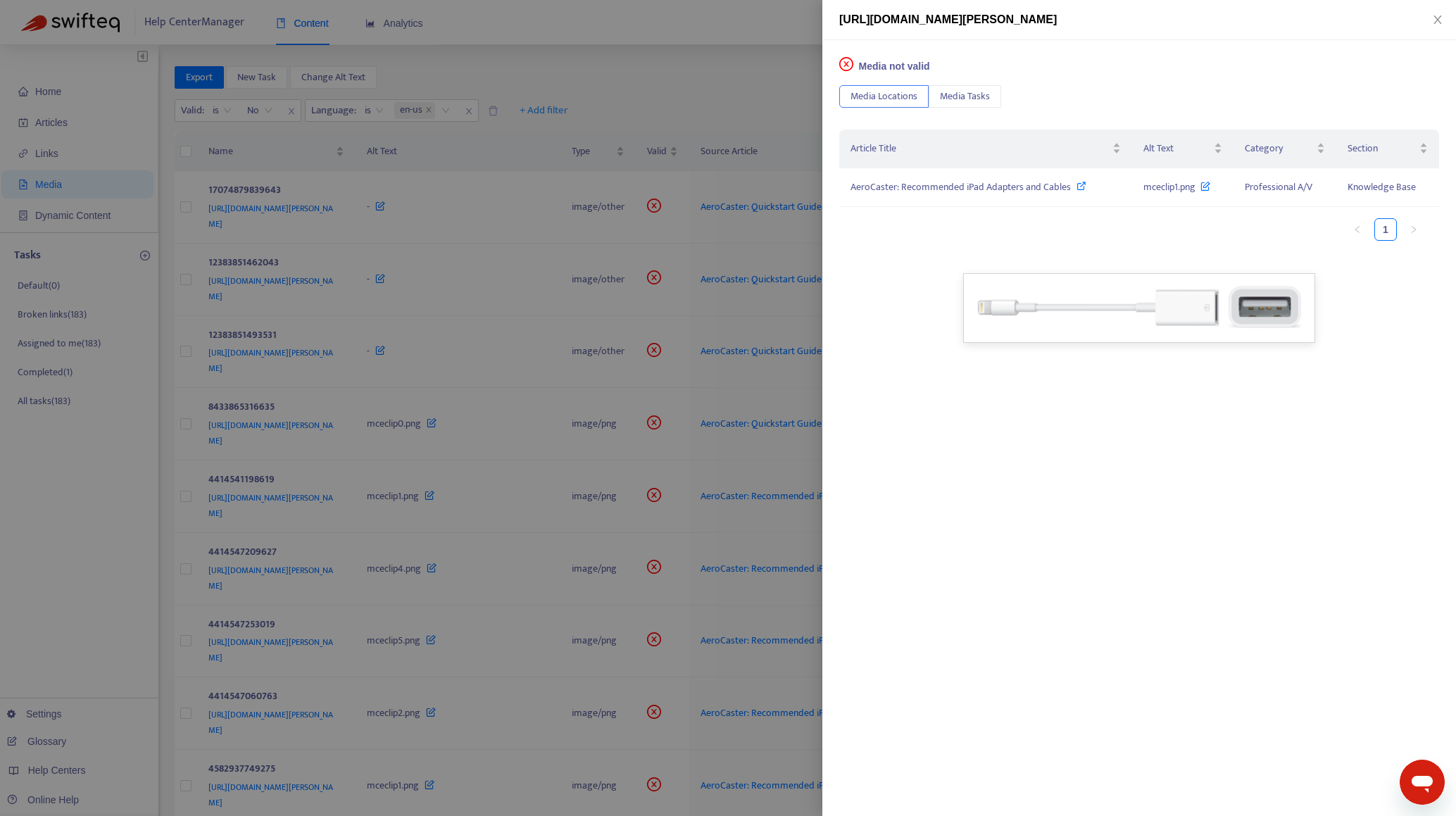
click at [697, 116] on div at bounding box center [728, 408] width 1456 height 816
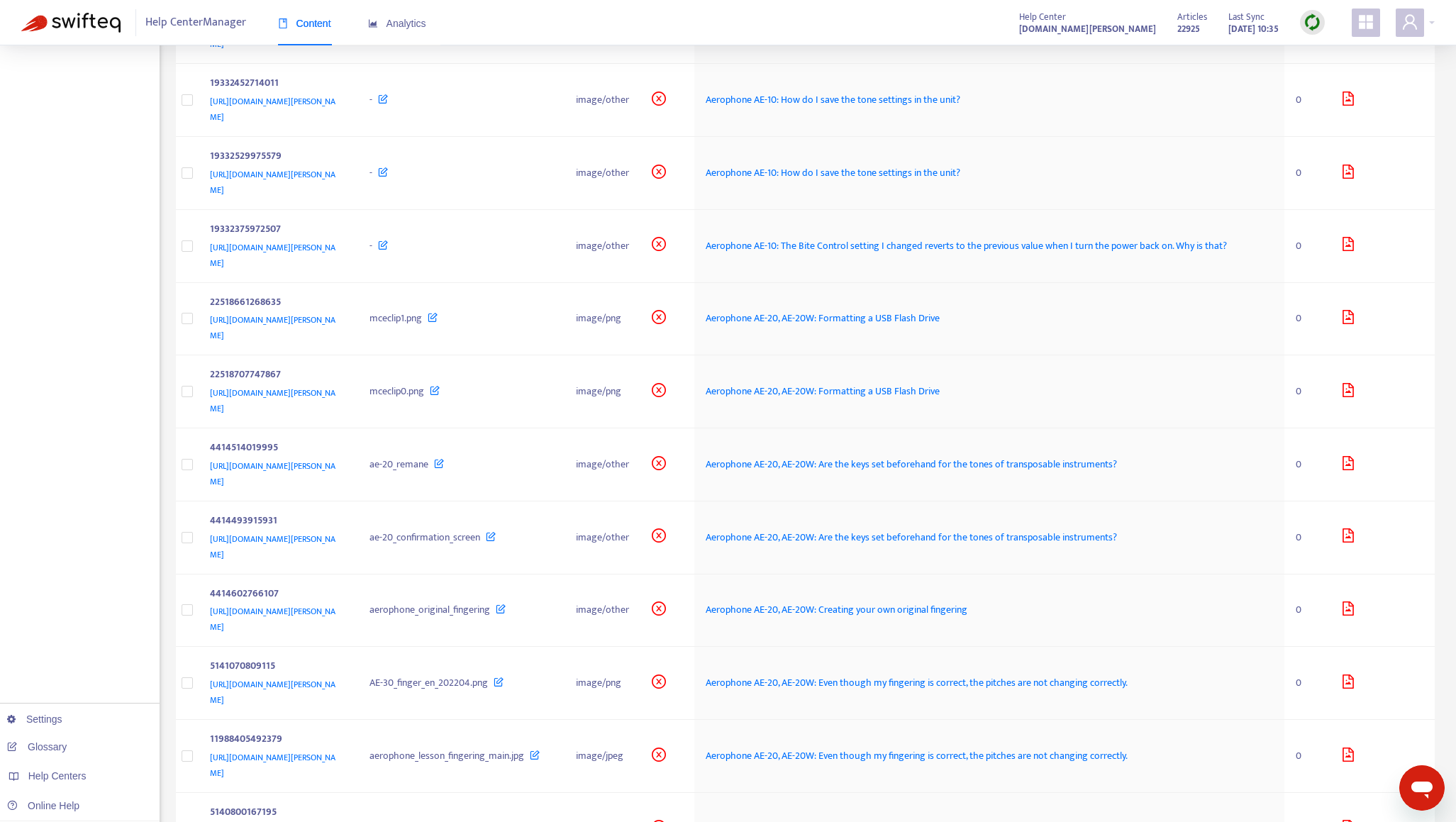
scroll to position [2371, 0]
